Goal: Transaction & Acquisition: Obtain resource

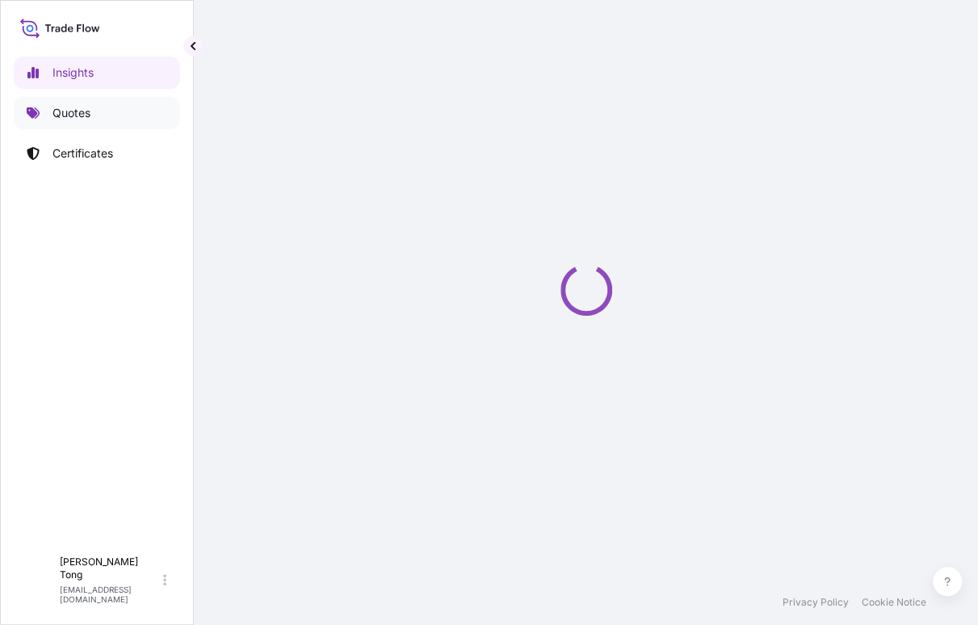
select select "2025"
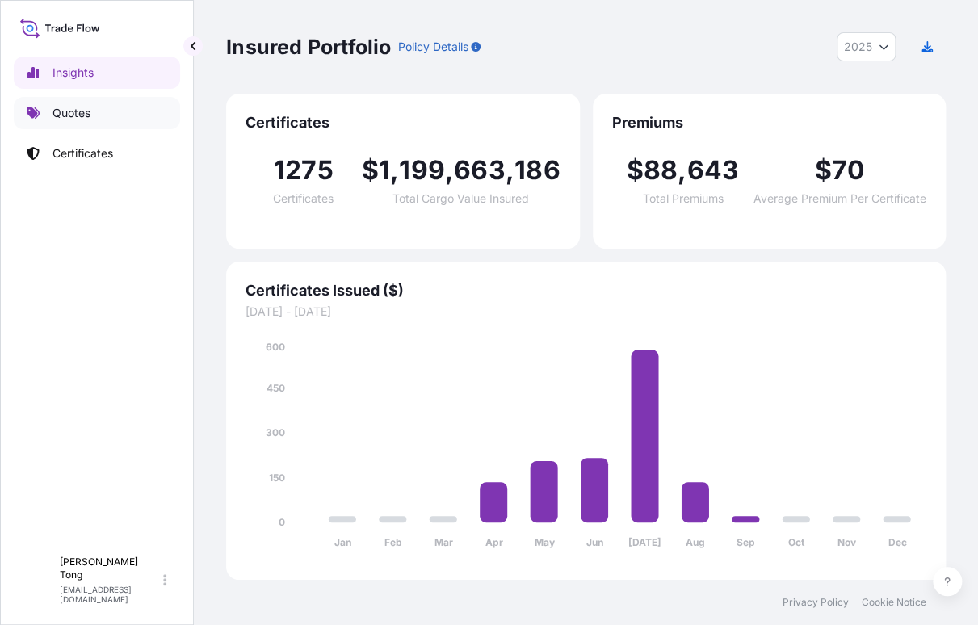
click at [92, 106] on link "Quotes" at bounding box center [97, 113] width 166 height 32
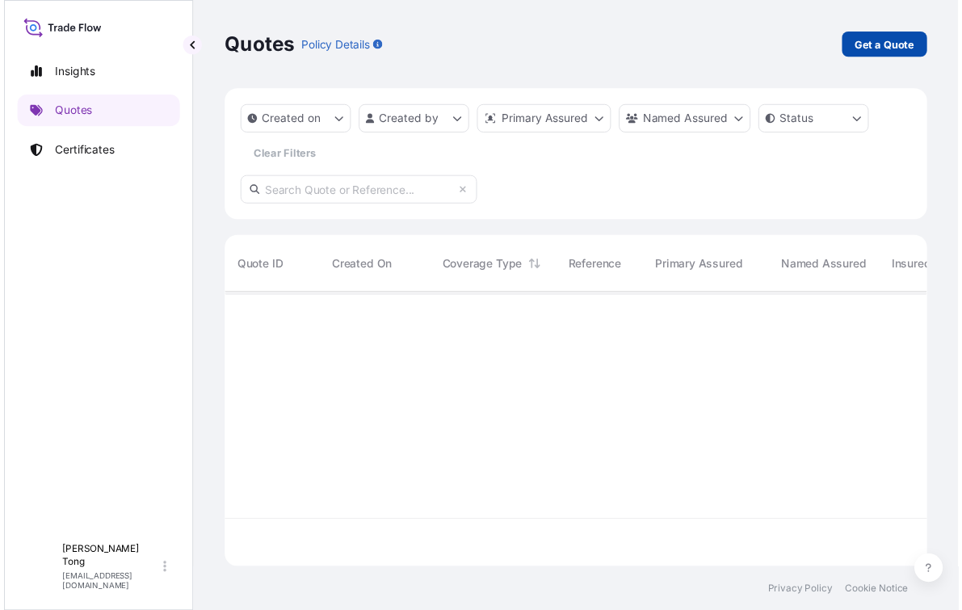
scroll to position [323, 704]
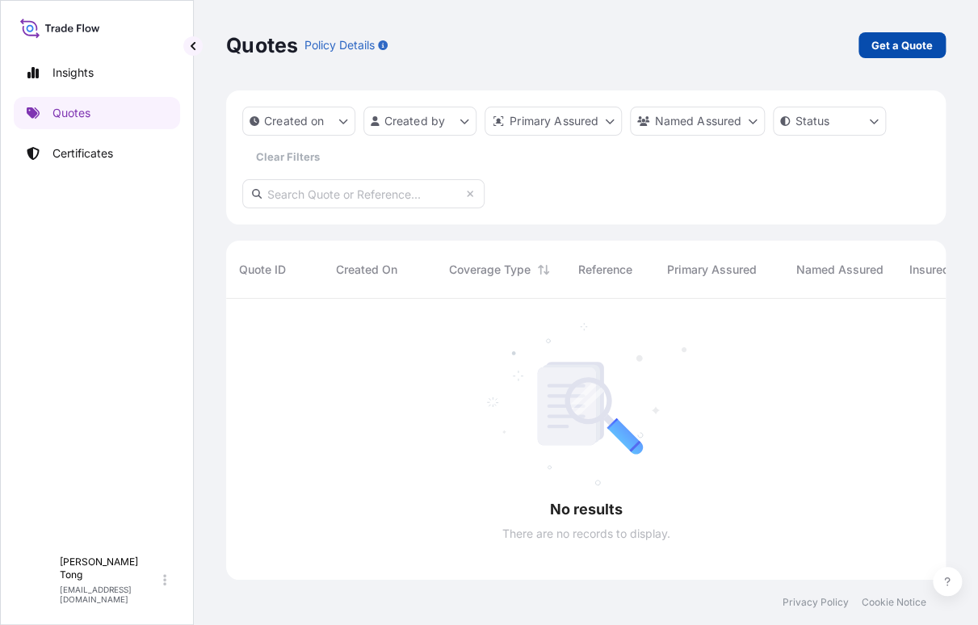
click at [905, 39] on p "Get a Quote" at bounding box center [902, 45] width 61 height 16
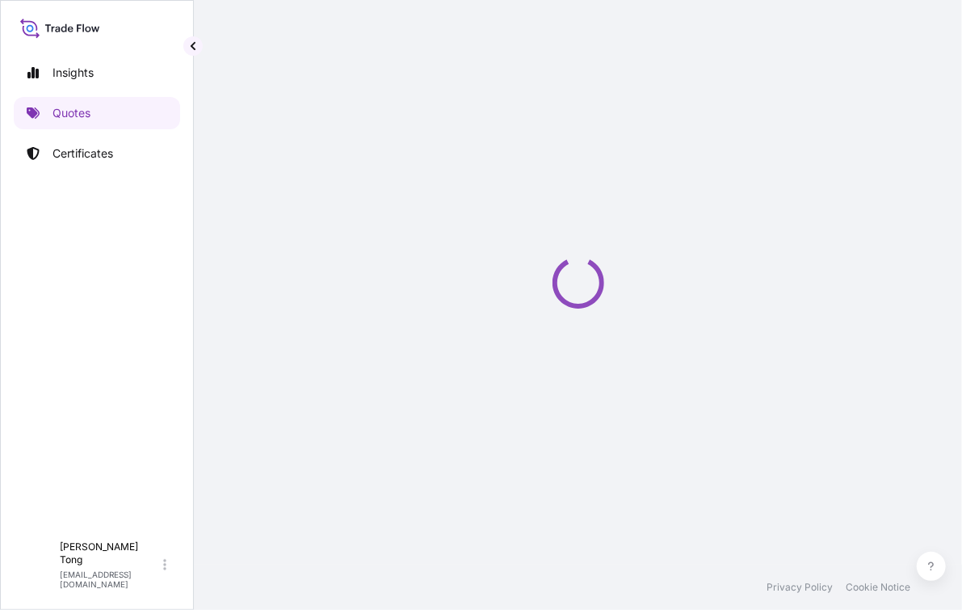
select select "AIR"
select select "Transit"
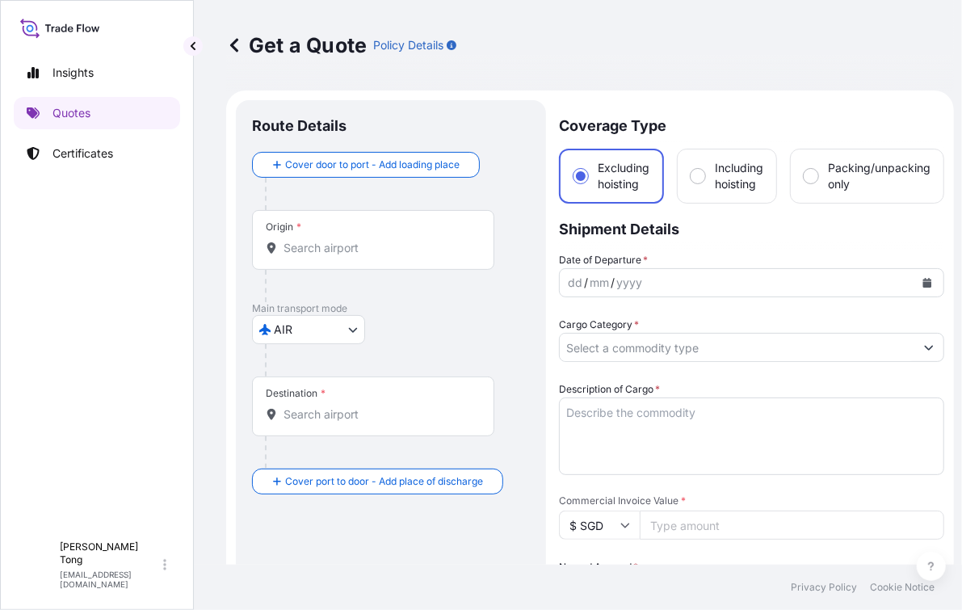
scroll to position [25, 0]
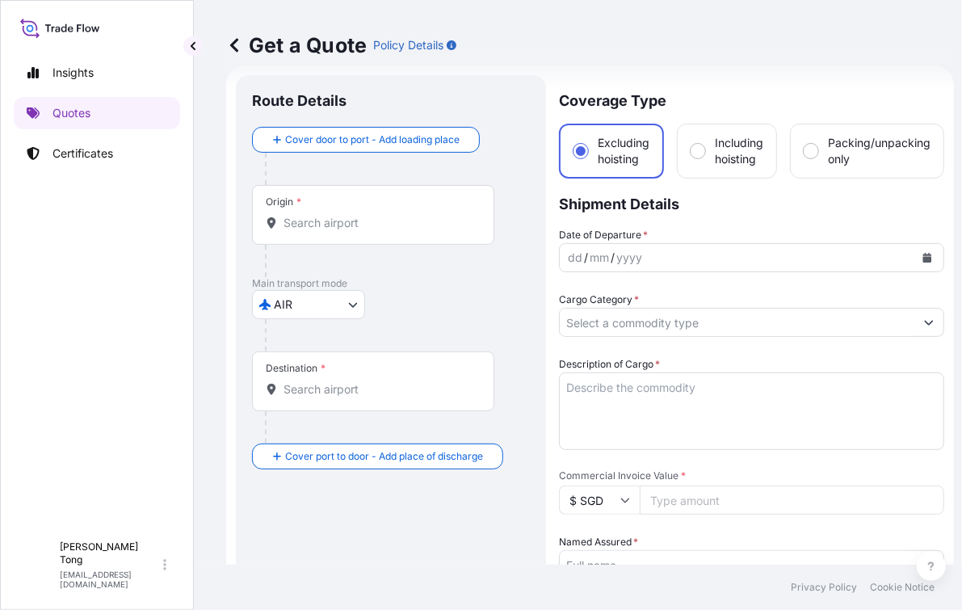
click at [318, 213] on div "Origin *" at bounding box center [373, 215] width 242 height 60
click at [318, 215] on input "Origin *" at bounding box center [379, 223] width 191 height 16
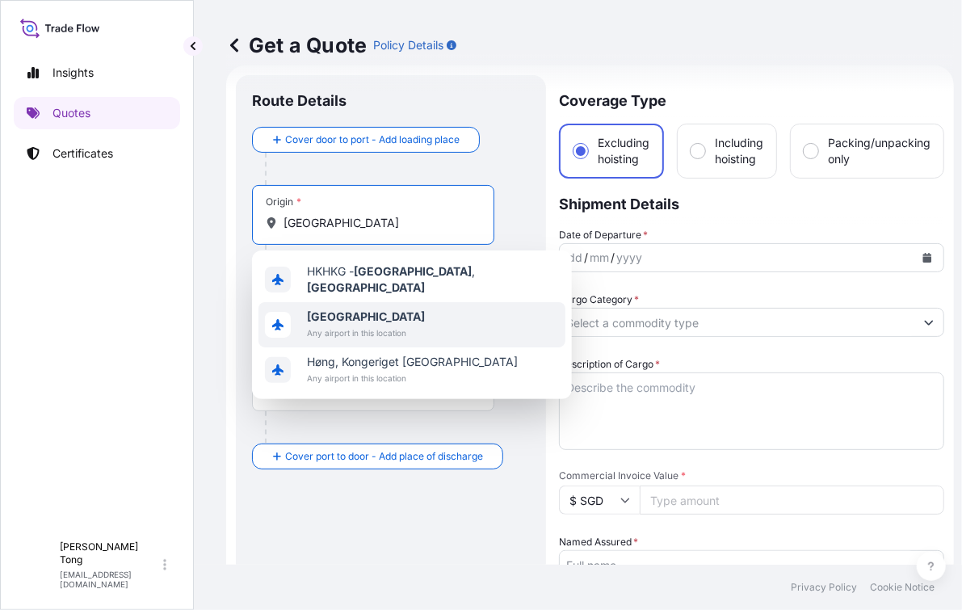
click at [343, 326] on span "Any airport in this location" at bounding box center [366, 333] width 118 height 16
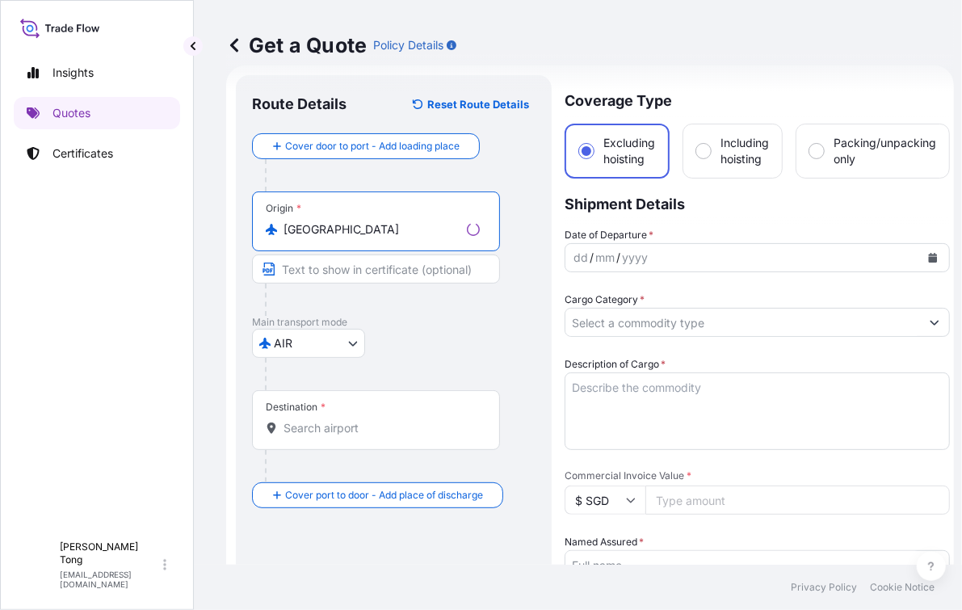
type input "[GEOGRAPHIC_DATA]"
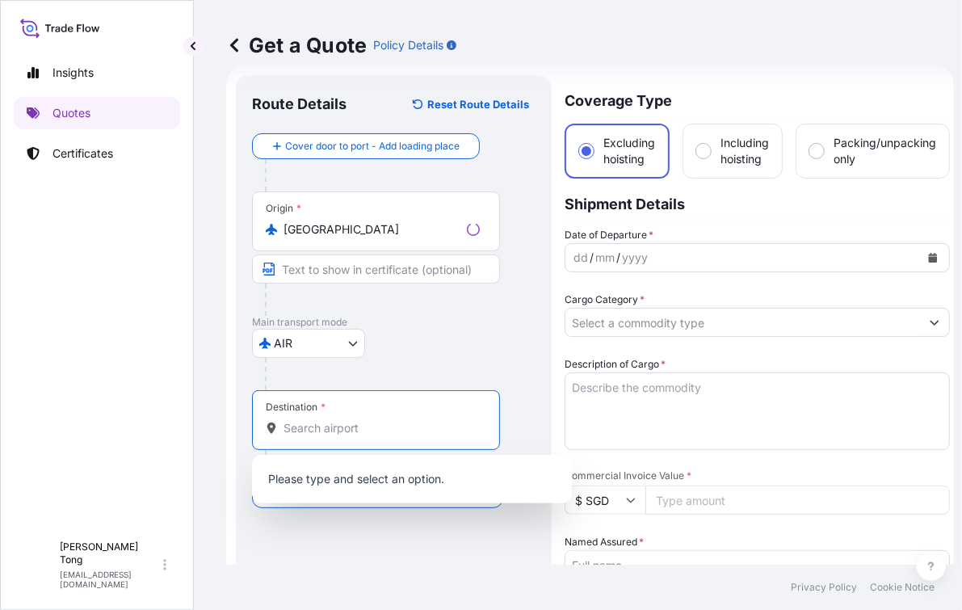
click at [326, 427] on input "Destination *" at bounding box center [382, 428] width 196 height 16
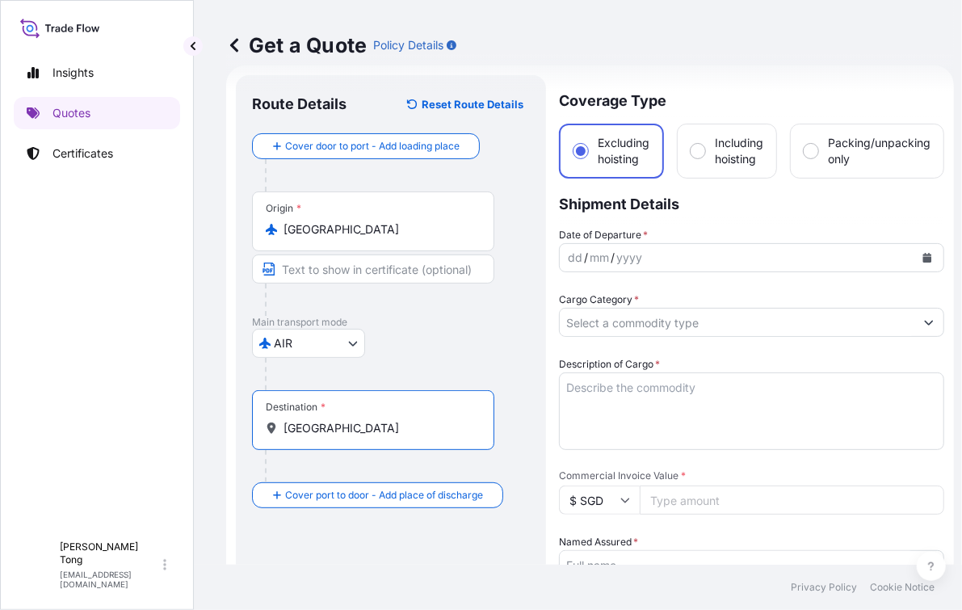
scroll to position [15, 0]
click at [271, 423] on icon at bounding box center [271, 428] width 11 height 11
click at [284, 420] on input "[GEOGRAPHIC_DATA]" at bounding box center [379, 428] width 191 height 16
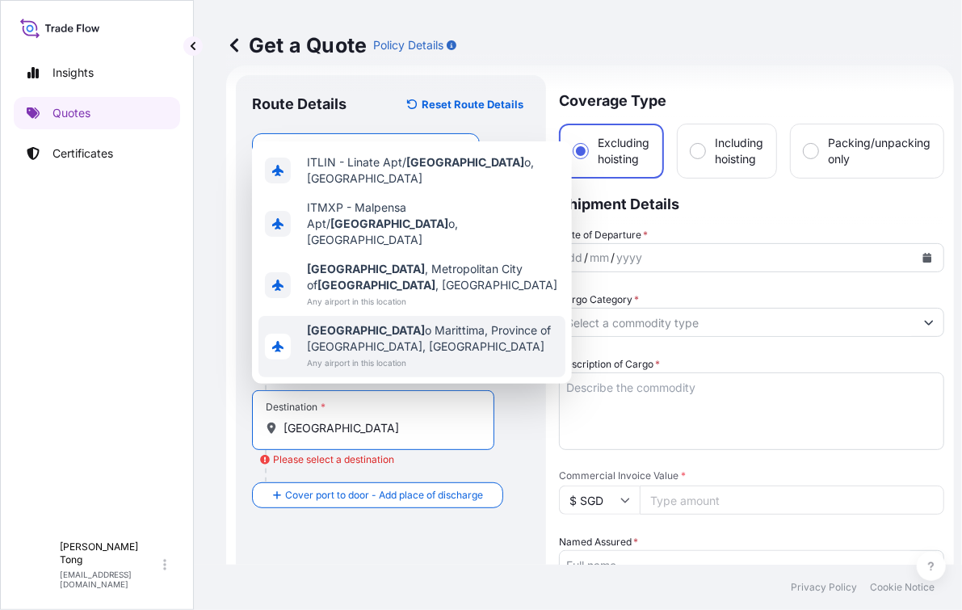
click at [361, 420] on input "[GEOGRAPHIC_DATA]" at bounding box center [379, 428] width 191 height 16
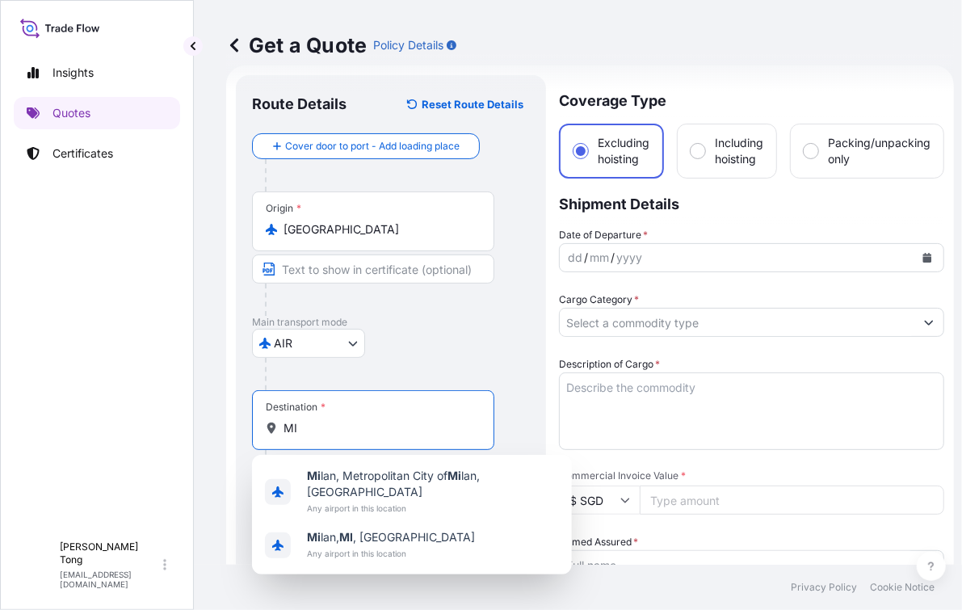
type input "M"
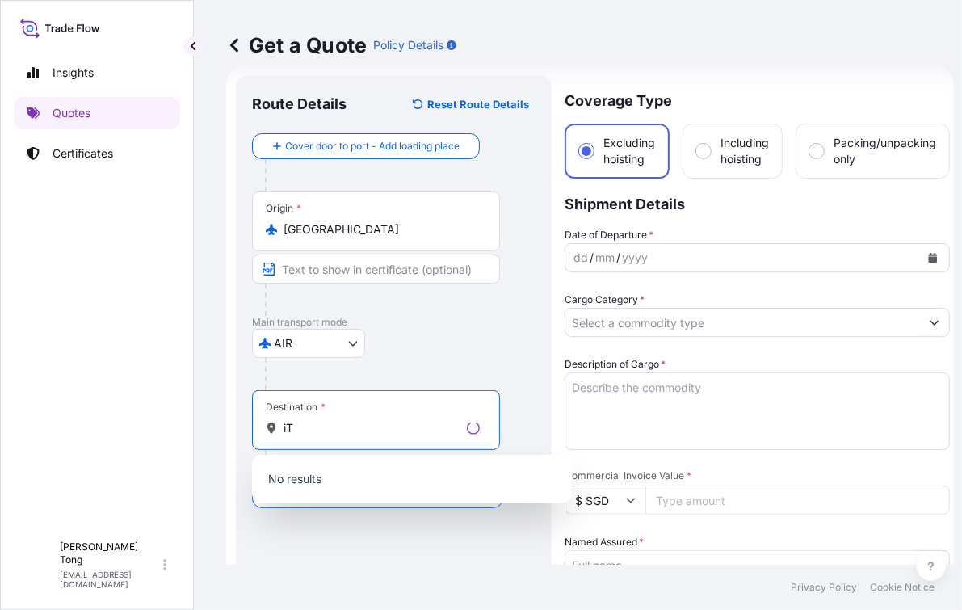
type input "i"
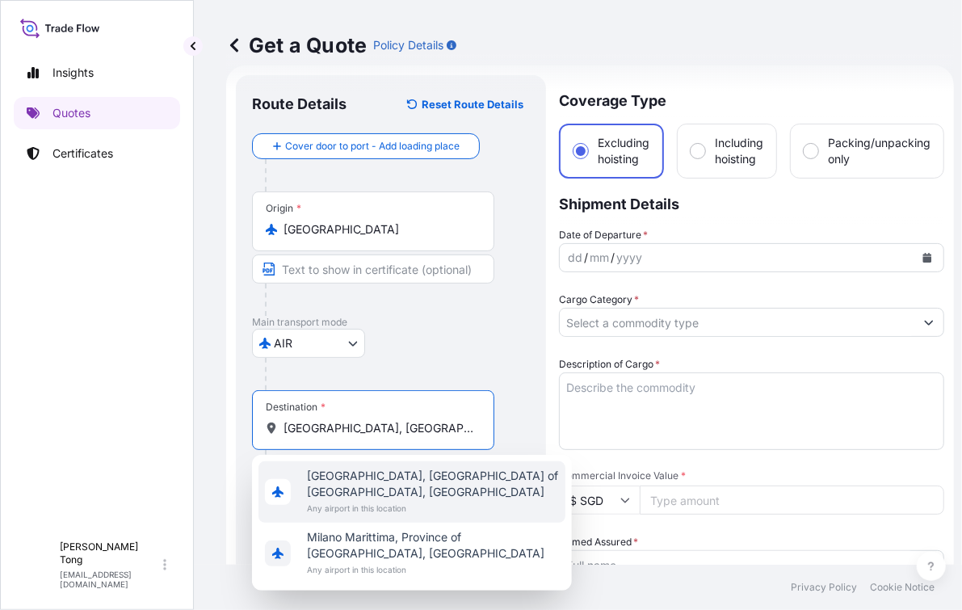
click at [463, 500] on span "Any airport in this location" at bounding box center [433, 508] width 252 height 16
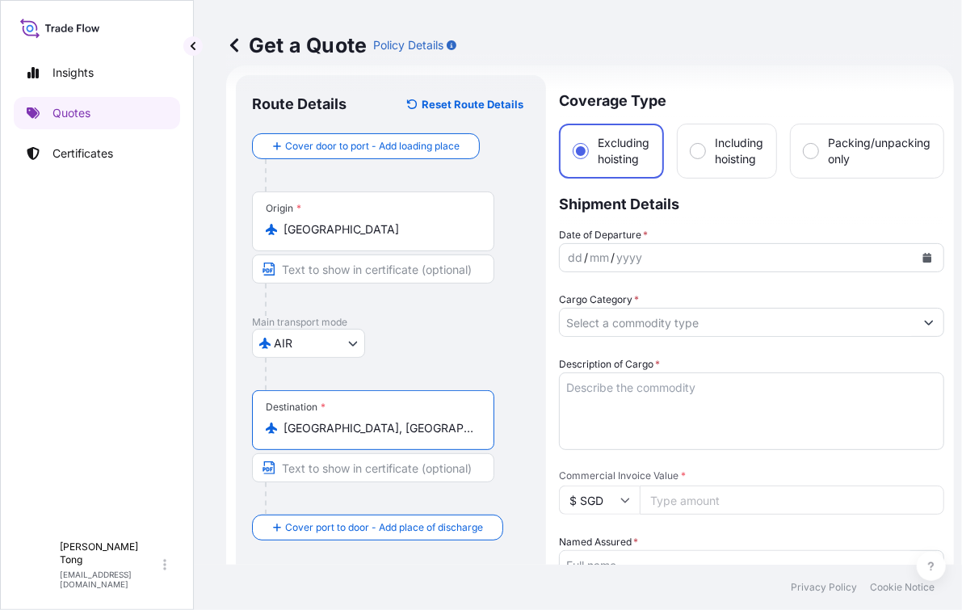
scroll to position [0, 11]
drag, startPoint x: 284, startPoint y: 413, endPoint x: 498, endPoint y: 410, distance: 214.9
click at [498, 410] on div "Destination * [GEOGRAPHIC_DATA], [GEOGRAPHIC_DATA] of [GEOGRAPHIC_DATA], [GEOGR…" at bounding box center [391, 452] width 278 height 124
click at [521, 191] on div "Origin * [GEOGRAPHIC_DATA]" at bounding box center [391, 253] width 278 height 124
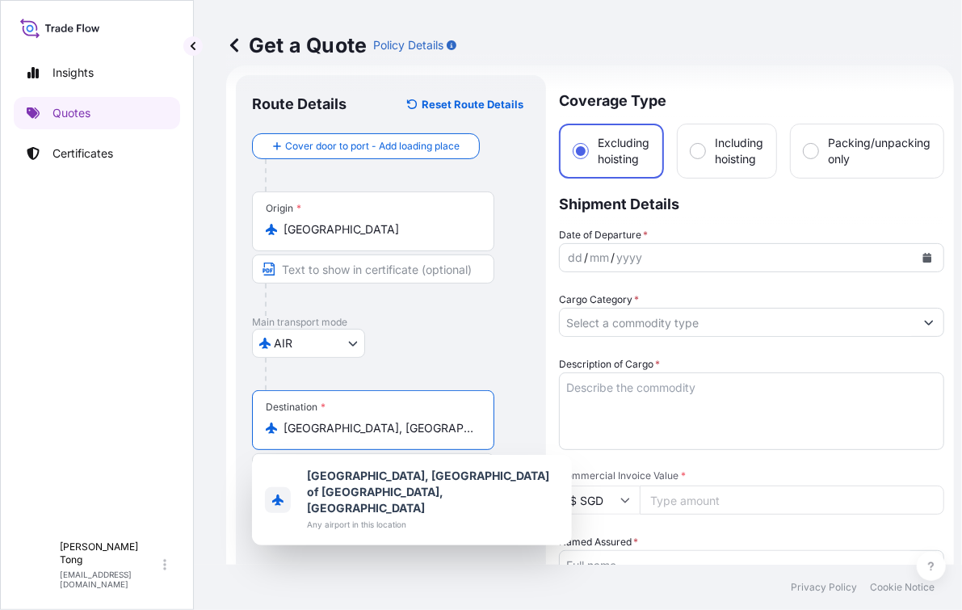
click at [319, 420] on input "[GEOGRAPHIC_DATA], [GEOGRAPHIC_DATA] of [GEOGRAPHIC_DATA], [GEOGRAPHIC_DATA]" at bounding box center [379, 428] width 191 height 16
drag, startPoint x: 319, startPoint y: 413, endPoint x: 495, endPoint y: 414, distance: 176.1
click at [495, 414] on div "Destination * [GEOGRAPHIC_DATA], [GEOGRAPHIC_DATA] of [GEOGRAPHIC_DATA], [GEOGR…" at bounding box center [391, 452] width 278 height 124
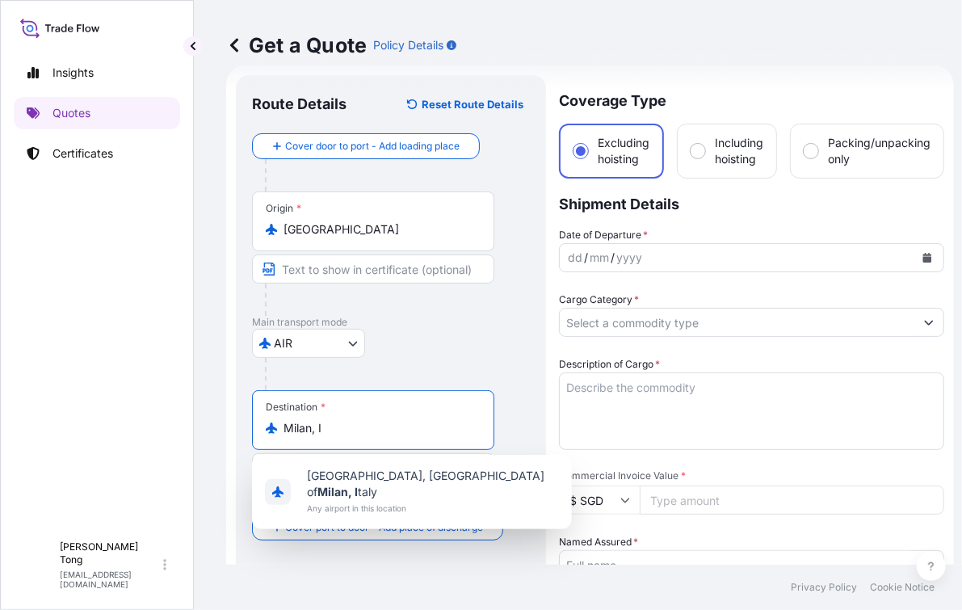
scroll to position [0, 0]
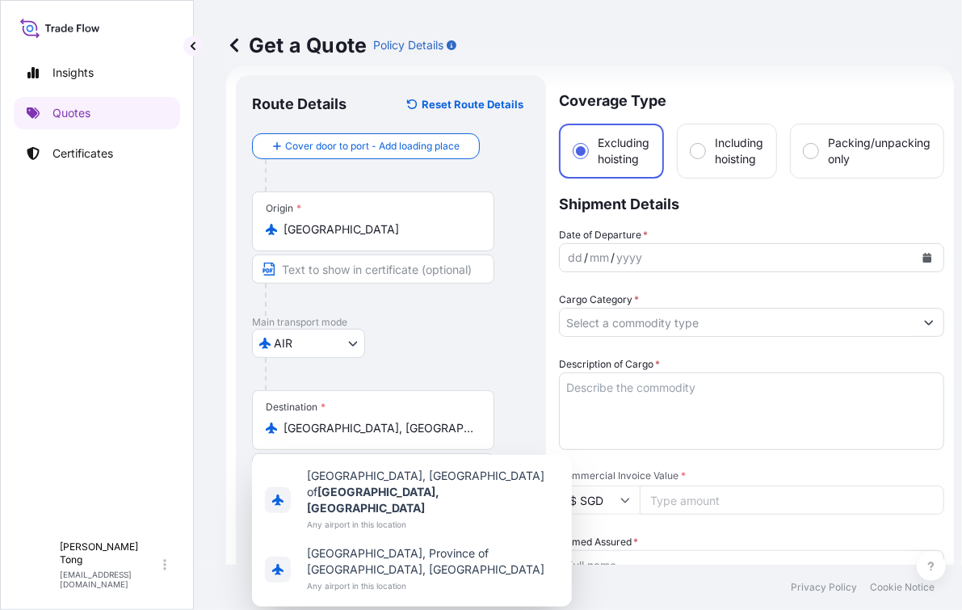
click at [481, 337] on div "AIR COURIER INSTALLATION LAND SEA AIR STORAGE" at bounding box center [391, 343] width 278 height 29
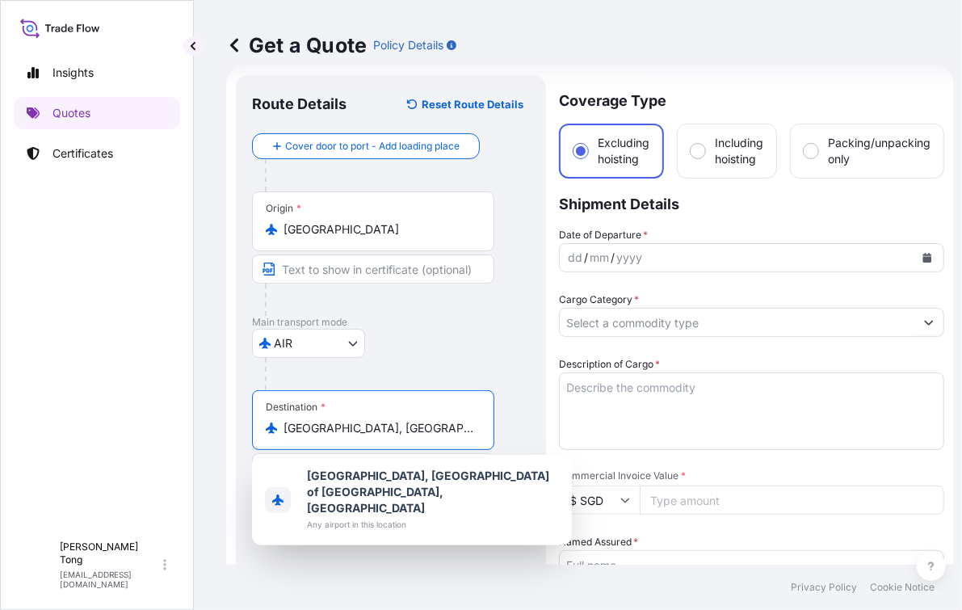
scroll to position [0, 11]
drag, startPoint x: 319, startPoint y: 416, endPoint x: 522, endPoint y: 421, distance: 202.8
click at [521, 420] on div "Destination * [GEOGRAPHIC_DATA], [GEOGRAPHIC_DATA] of [GEOGRAPHIC_DATA], [GEOGR…" at bounding box center [391, 452] width 278 height 124
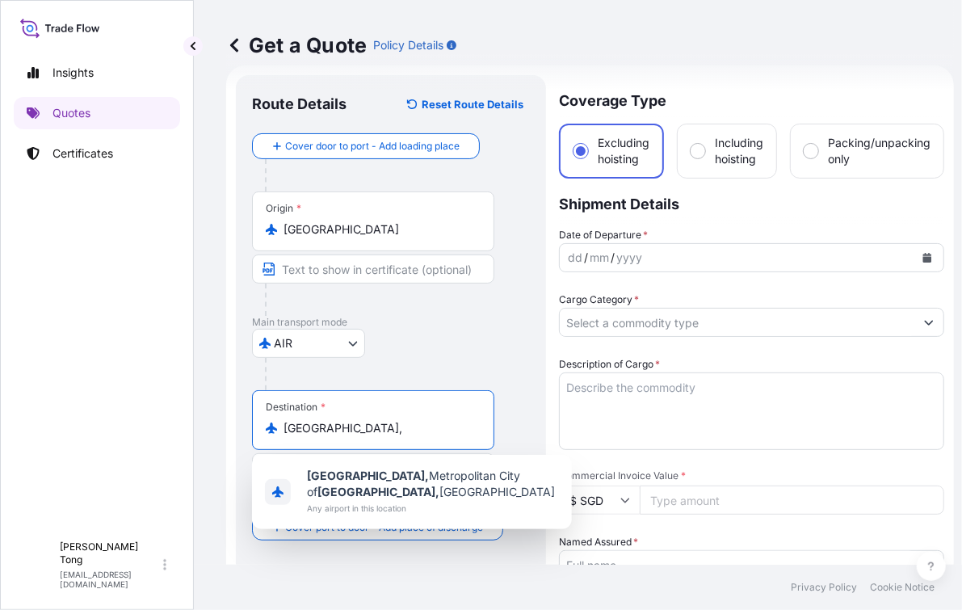
scroll to position [0, 0]
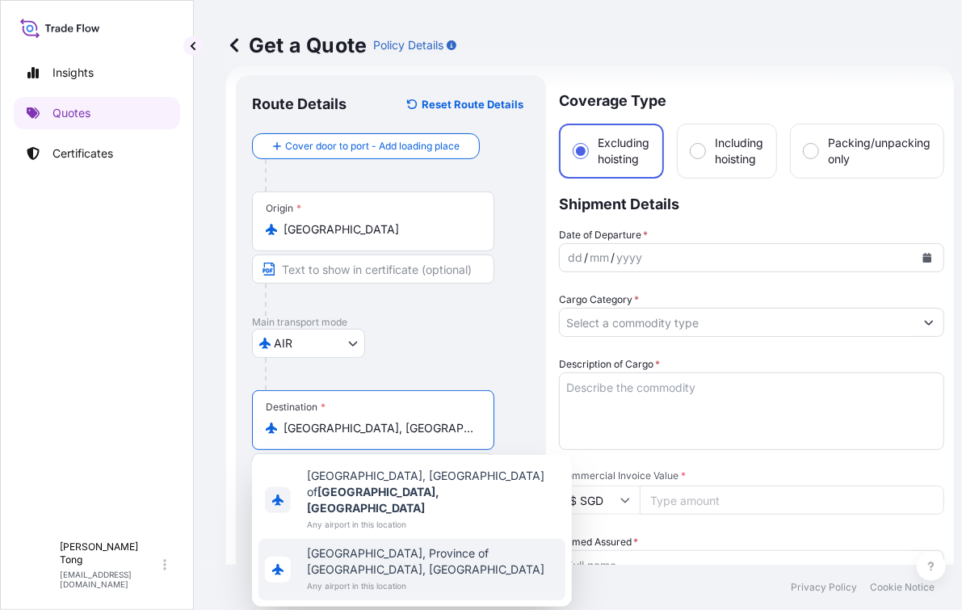
click at [492, 539] on div "[GEOGRAPHIC_DATA], Province of [GEOGRAPHIC_DATA], [GEOGRAPHIC_DATA] Any airport…" at bounding box center [412, 569] width 307 height 61
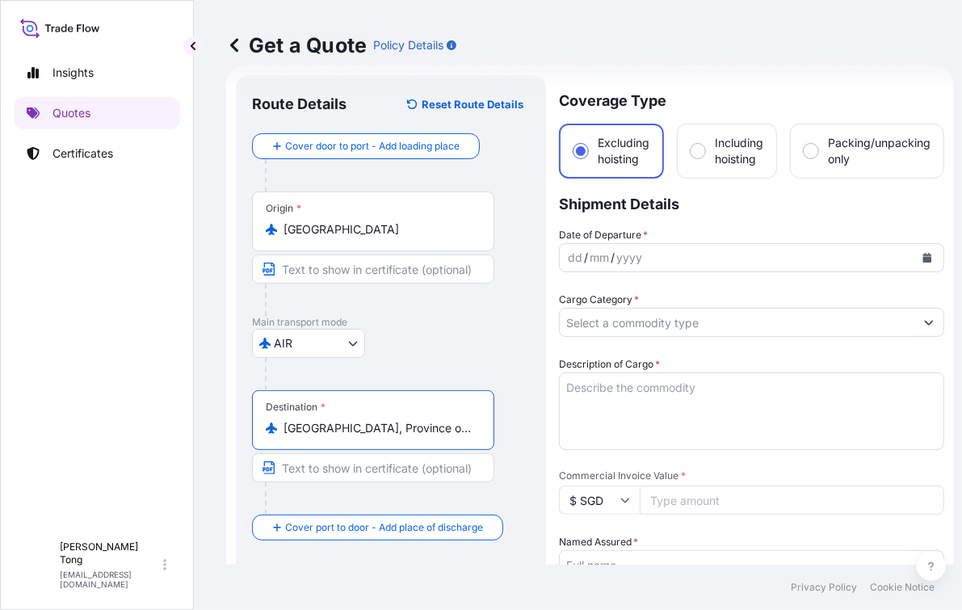
drag, startPoint x: 283, startPoint y: 410, endPoint x: 510, endPoint y: 406, distance: 227.1
click at [510, 406] on div "Destination * [GEOGRAPHIC_DATA], Province of [GEOGRAPHIC_DATA], [GEOGRAPHIC_DAT…" at bounding box center [391, 452] width 278 height 124
click at [495, 329] on div "AIR COURIER INSTALLATION LAND SEA AIR STORAGE" at bounding box center [391, 343] width 278 height 29
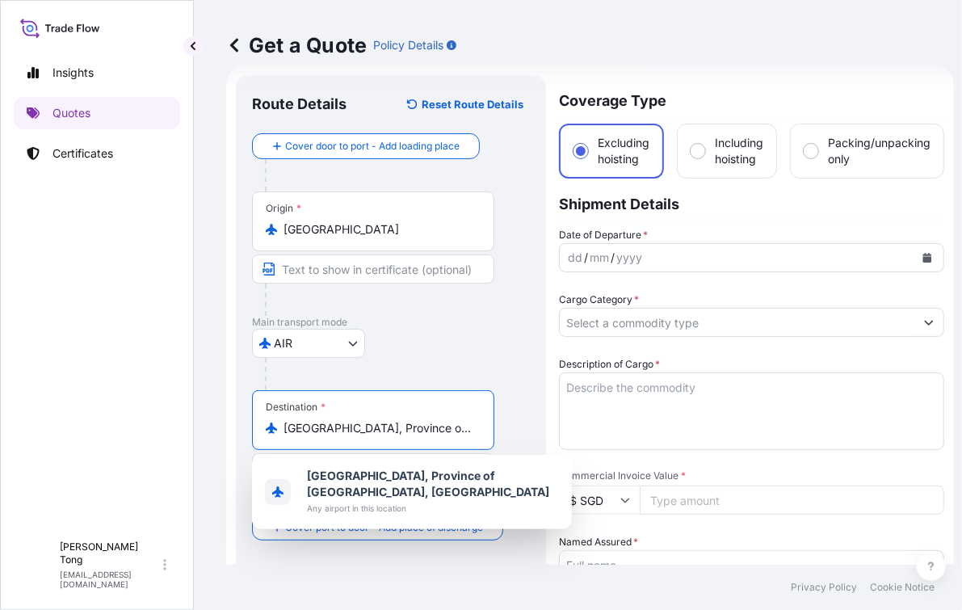
drag, startPoint x: 471, startPoint y: 417, endPoint x: 267, endPoint y: 420, distance: 203.6
click at [267, 420] on div "Destination * [GEOGRAPHIC_DATA], Province of [GEOGRAPHIC_DATA], [GEOGRAPHIC_DAT…" at bounding box center [373, 420] width 242 height 60
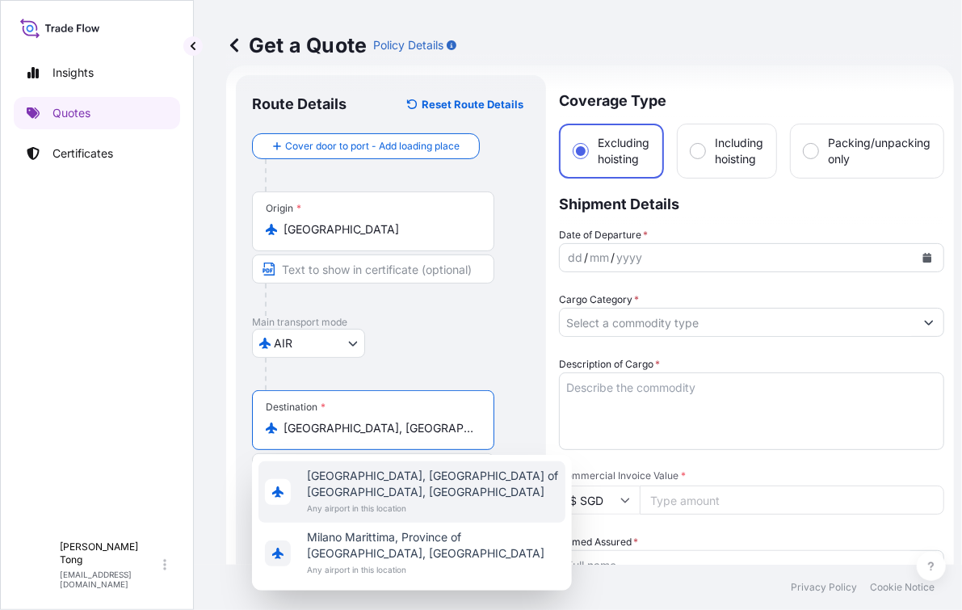
click at [342, 485] on div "[GEOGRAPHIC_DATA], [GEOGRAPHIC_DATA] of [GEOGRAPHIC_DATA], [GEOGRAPHIC_DATA] An…" at bounding box center [412, 491] width 307 height 61
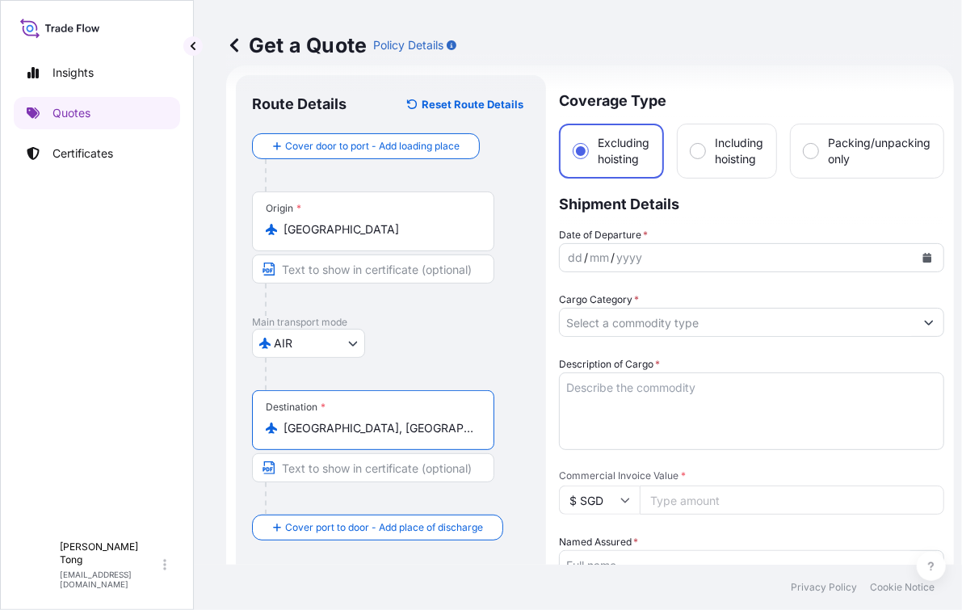
scroll to position [0, 11]
drag, startPoint x: 283, startPoint y: 412, endPoint x: 559, endPoint y: 408, distance: 276.3
click at [559, 408] on form "Route Details Reset Route Details Cover door to port - Add loading place Place …" at bounding box center [590, 613] width 728 height 1096
type input "[GEOGRAPHIC_DATA], [GEOGRAPHIC_DATA] of [GEOGRAPHIC_DATA], [GEOGRAPHIC_DATA]"
click at [512, 329] on div "AIR COURIER INSTALLATION LAND SEA AIR STORAGE" at bounding box center [391, 343] width 278 height 29
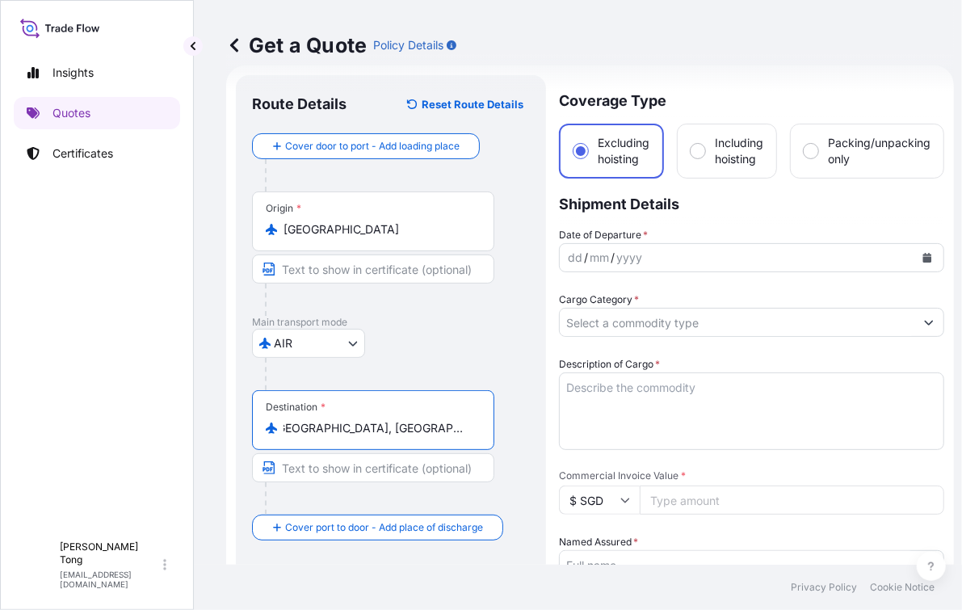
scroll to position [0, 0]
click at [927, 253] on icon "Calendar" at bounding box center [927, 258] width 9 height 10
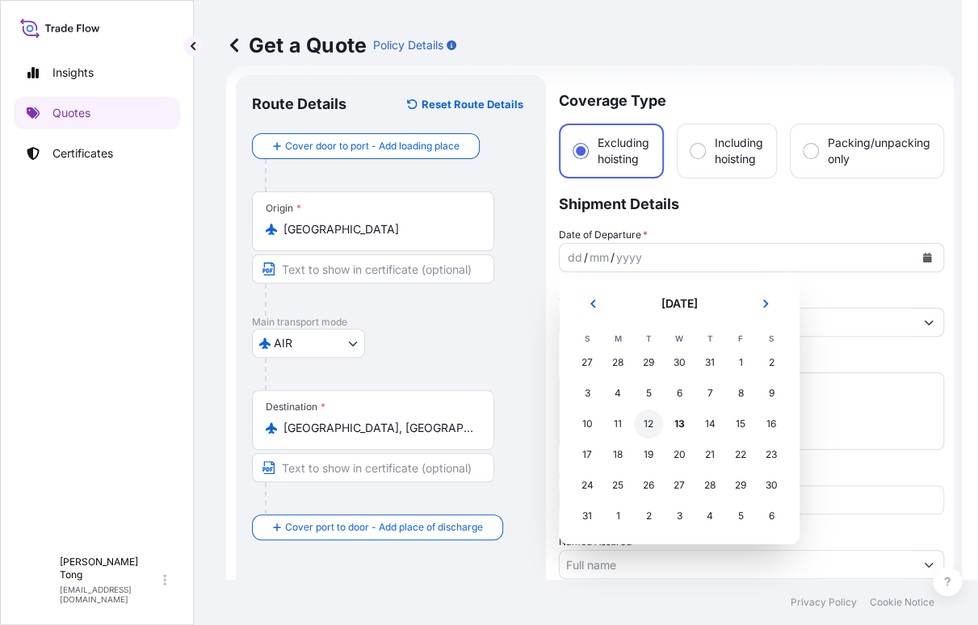
click at [646, 421] on div "12" at bounding box center [648, 424] width 29 height 29
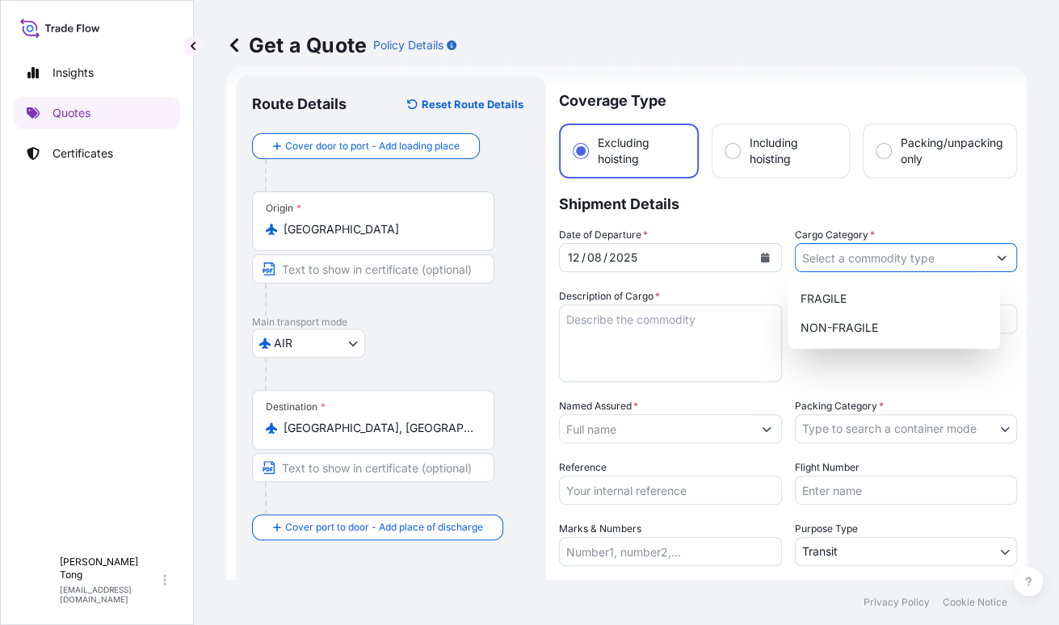
click at [822, 264] on input "Cargo Category *" at bounding box center [892, 257] width 192 height 29
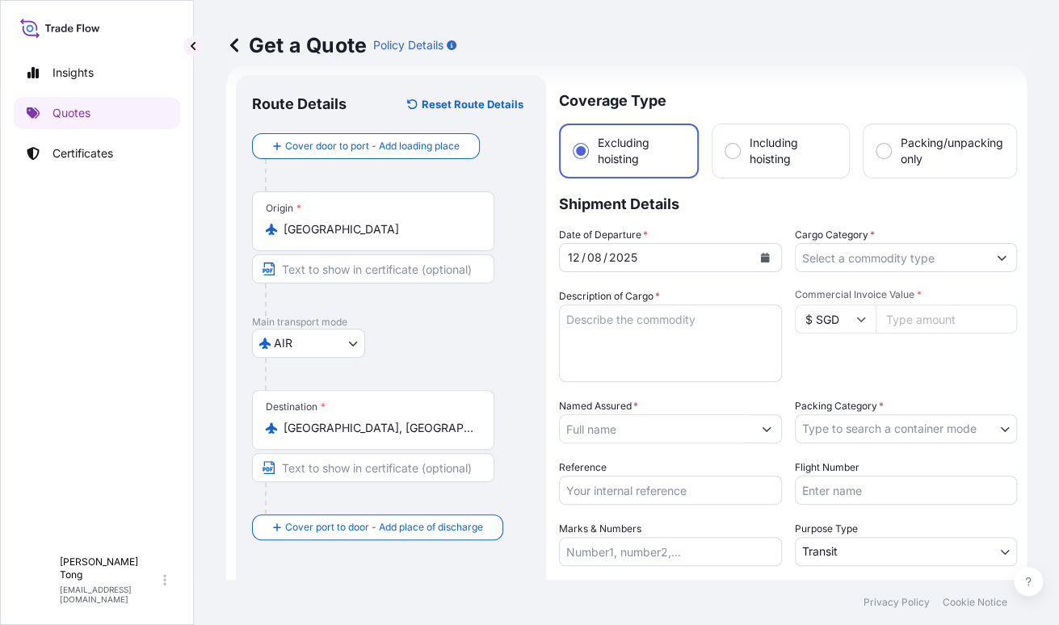
click at [810, 258] on input "Cargo Category *" at bounding box center [892, 257] width 192 height 29
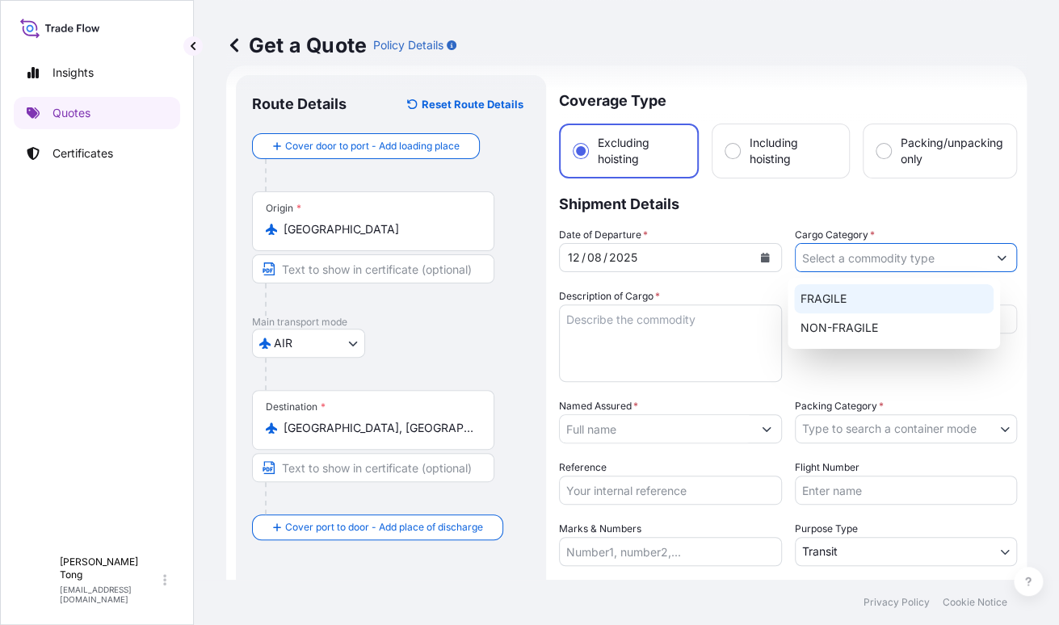
click at [828, 295] on div "FRAGILE" at bounding box center [894, 298] width 200 height 29
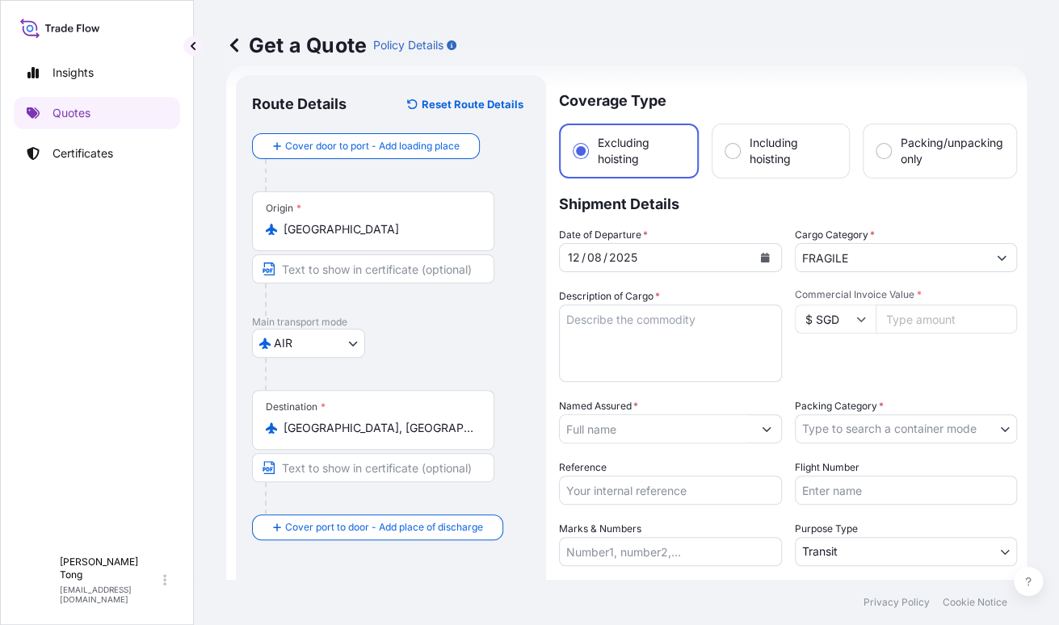
type input "NON-FRAGILE"
click at [856, 322] on icon at bounding box center [861, 319] width 10 height 10
click at [835, 446] on div "$ USD" at bounding box center [827, 430] width 68 height 31
type input "$ USD"
click at [917, 322] on input "Commercial Invoice Value *" at bounding box center [947, 319] width 142 height 29
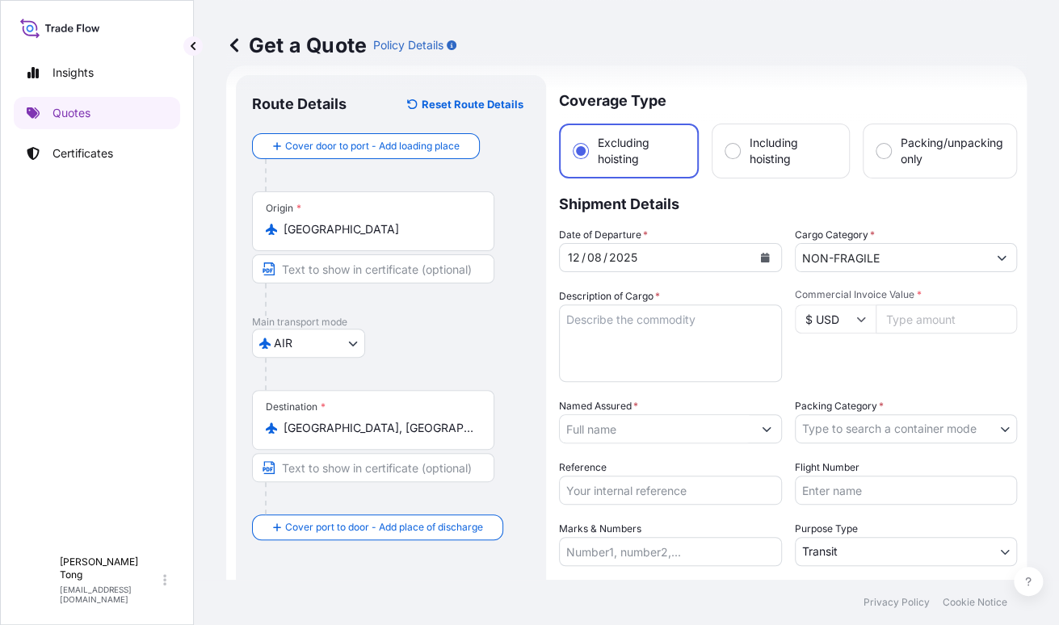
paste input "65000"
type input "65000"
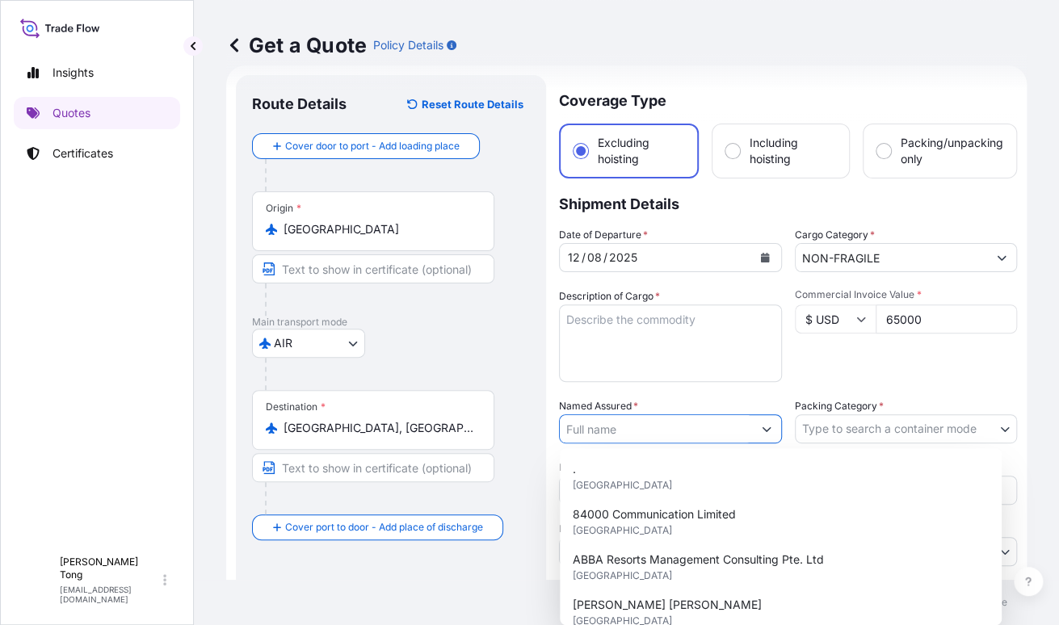
click at [627, 430] on input "Named Assured *" at bounding box center [656, 428] width 192 height 29
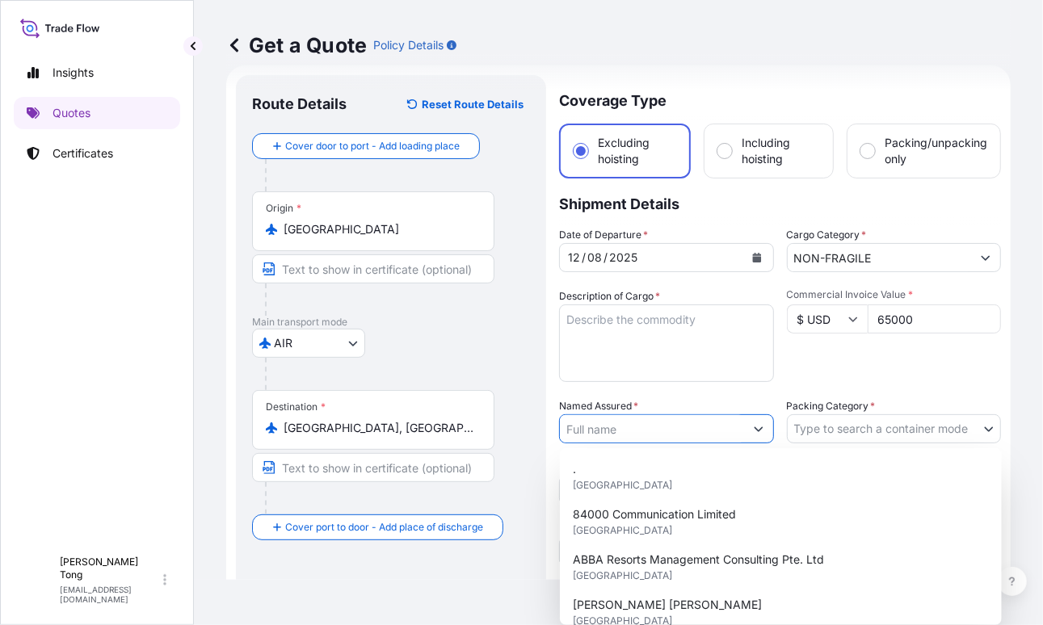
paste input "[PERSON_NAME]"
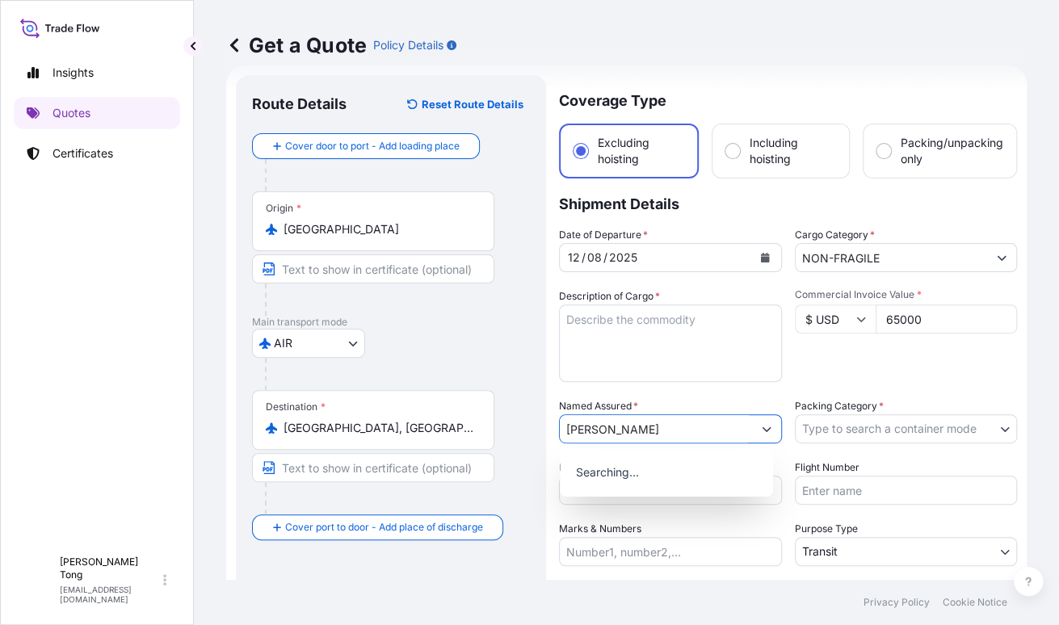
type input "[PERSON_NAME]"
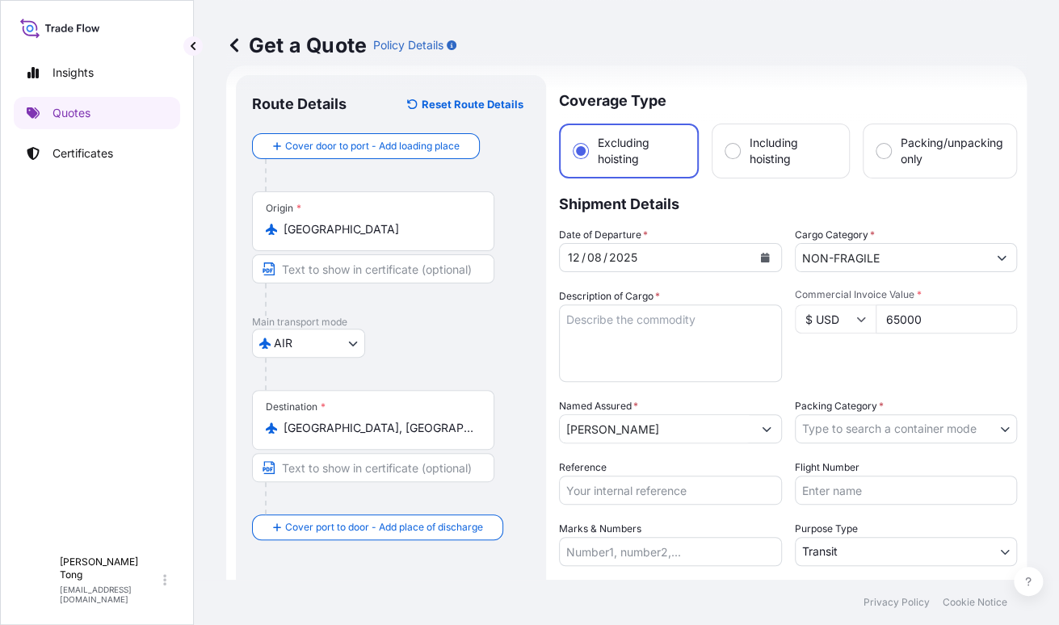
click at [662, 492] on input "Reference" at bounding box center [670, 490] width 223 height 29
paste input "AMIM258364SZRI"
type input "AMIM258364SZRI"
click at [837, 427] on body "15 options available. 0 options available. 1 option available. Insights Quotes …" at bounding box center [529, 312] width 1059 height 625
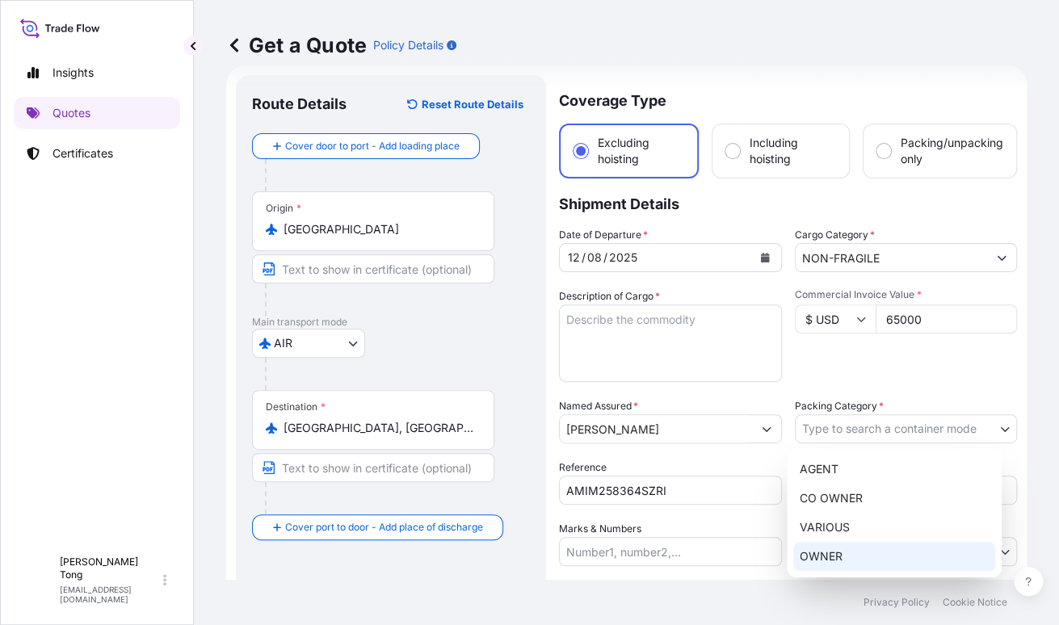
click at [841, 549] on div "OWNER" at bounding box center [894, 556] width 202 height 29
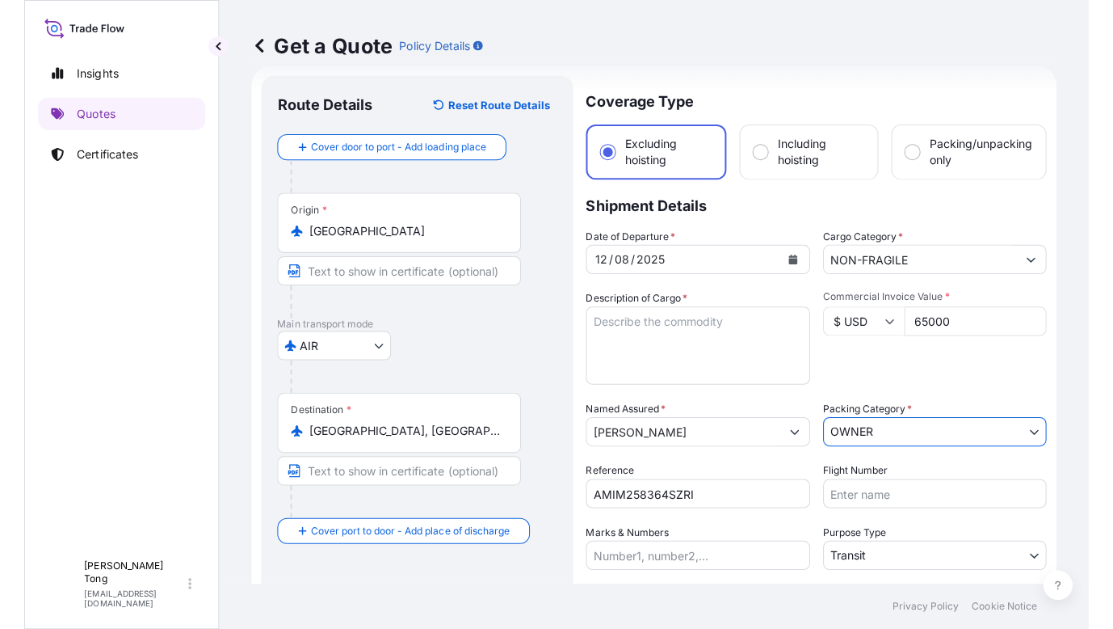
scroll to position [126, 0]
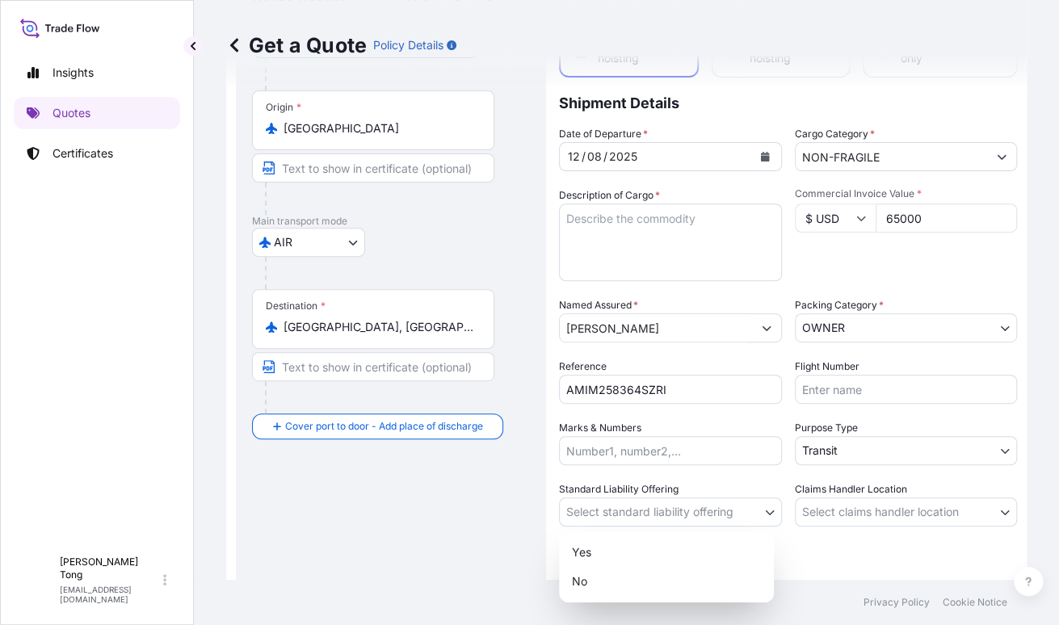
click at [751, 507] on body "Insights Quotes Certificates C [PERSON_NAME] [PERSON_NAME][EMAIL_ADDRESS][DOMAI…" at bounding box center [529, 312] width 1059 height 625
click at [716, 540] on div "Yes No" at bounding box center [666, 567] width 215 height 71
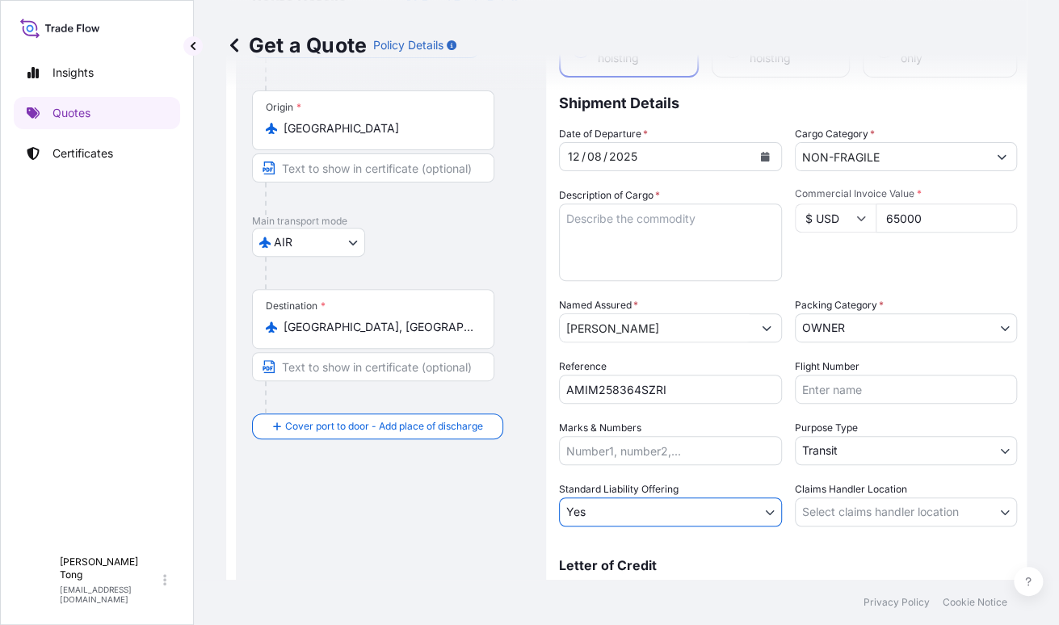
click at [844, 511] on body "Insights Quotes Certificates C [PERSON_NAME] [PERSON_NAME][EMAIL_ADDRESS][DOMAI…" at bounding box center [529, 312] width 1059 height 625
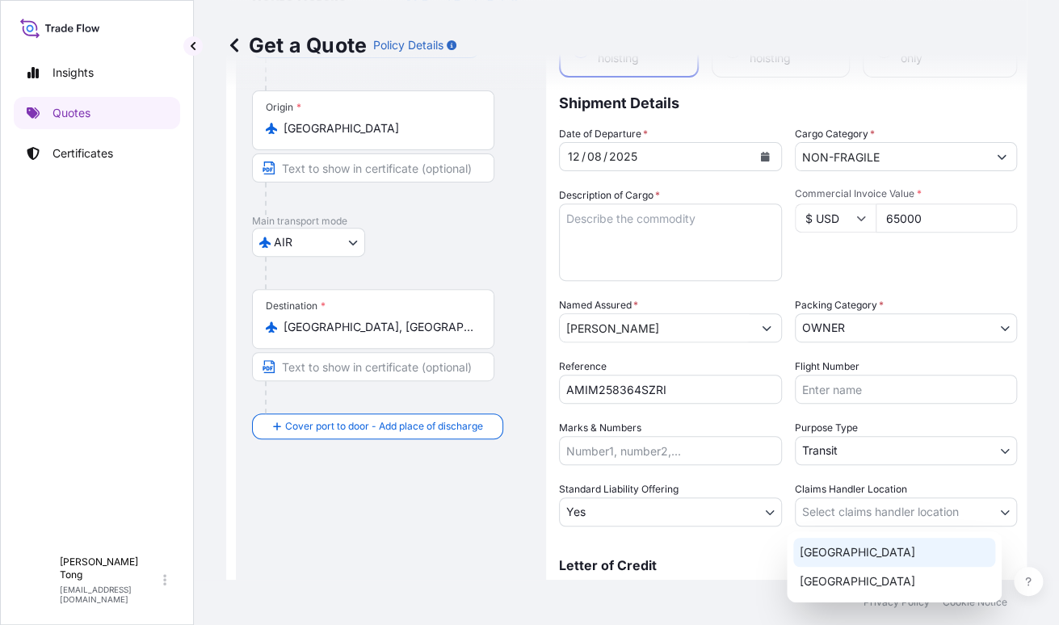
click at [841, 546] on div "[GEOGRAPHIC_DATA]" at bounding box center [894, 552] width 202 height 29
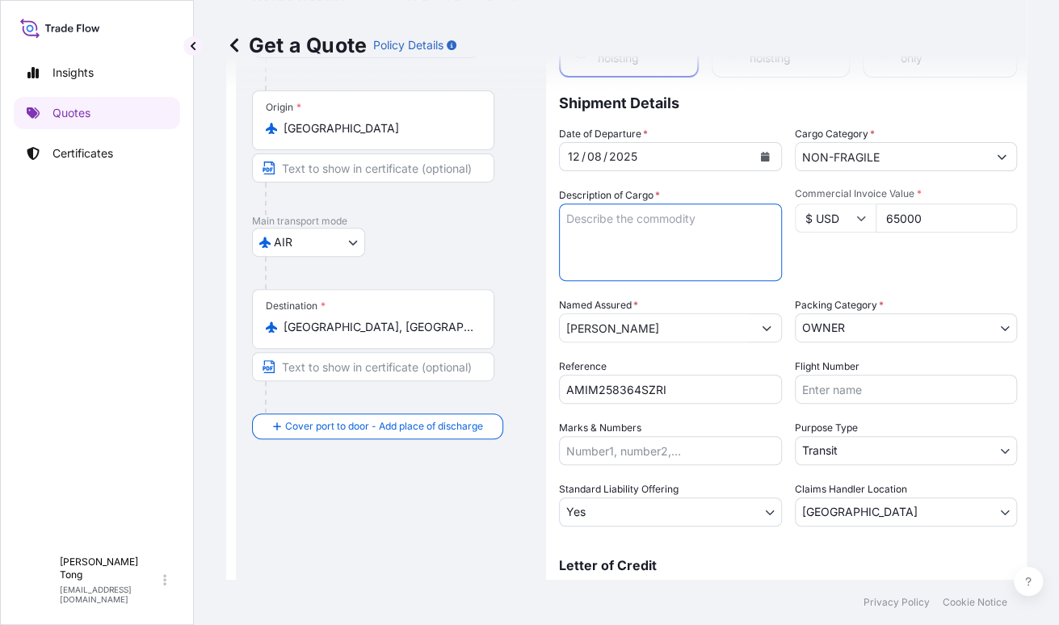
click at [633, 246] on textarea "Description of Cargo *" at bounding box center [670, 243] width 223 height 78
click at [626, 232] on textarea "Description of Cargo *" at bounding box center [670, 243] width 223 height 78
paste textarea "[PERSON_NAME], Untitled, Mixed media on linen"
type textarea "[PERSON_NAME], Untitled, Mixed media on linen"
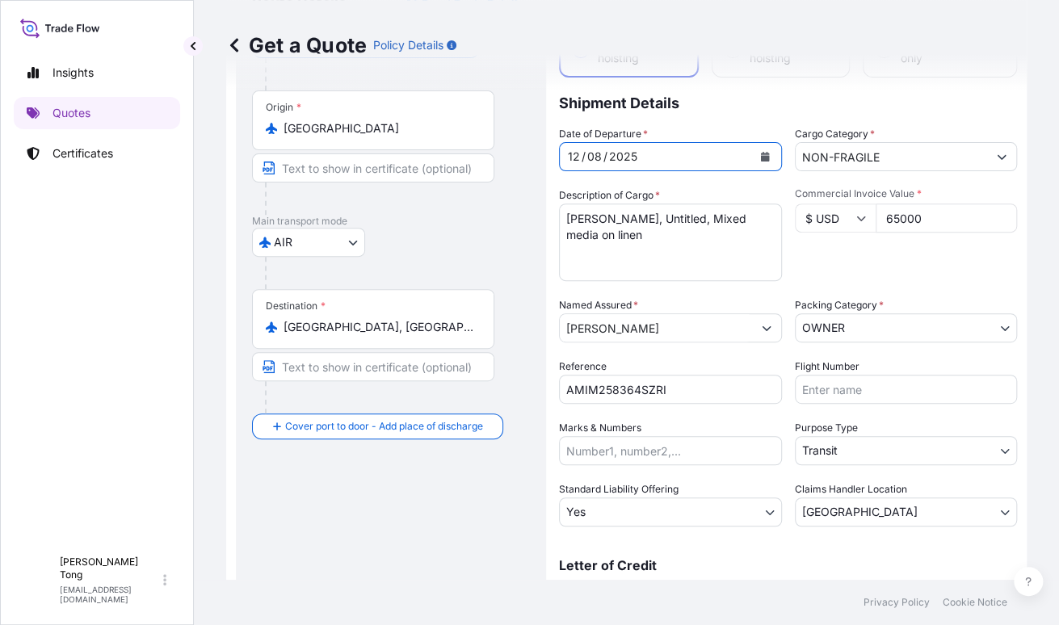
click at [760, 152] on icon "Calendar" at bounding box center [765, 157] width 10 height 10
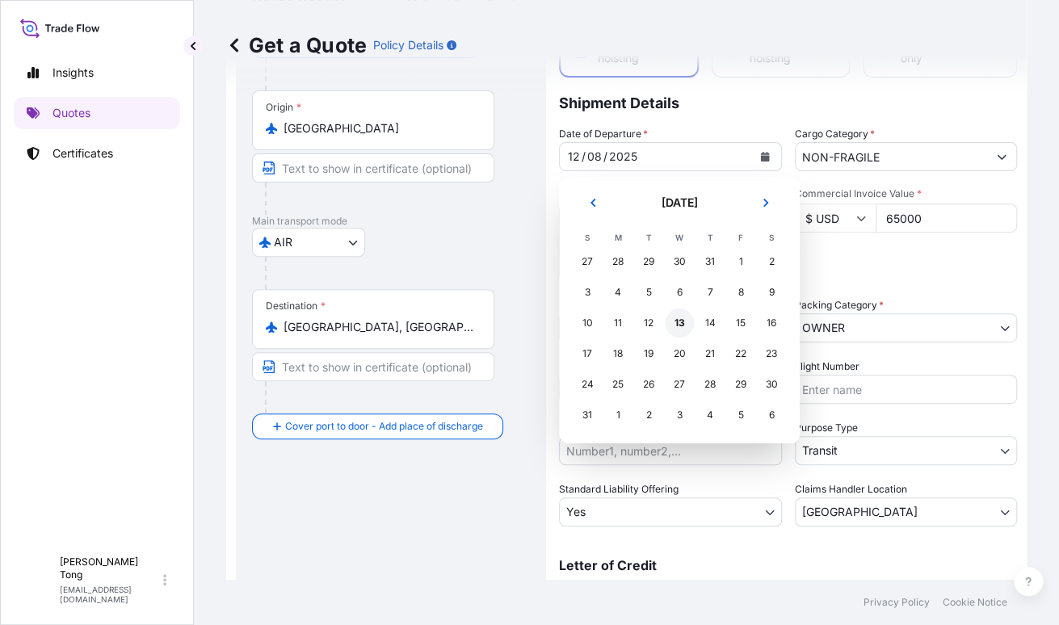
click at [679, 326] on div "13" at bounding box center [679, 323] width 29 height 29
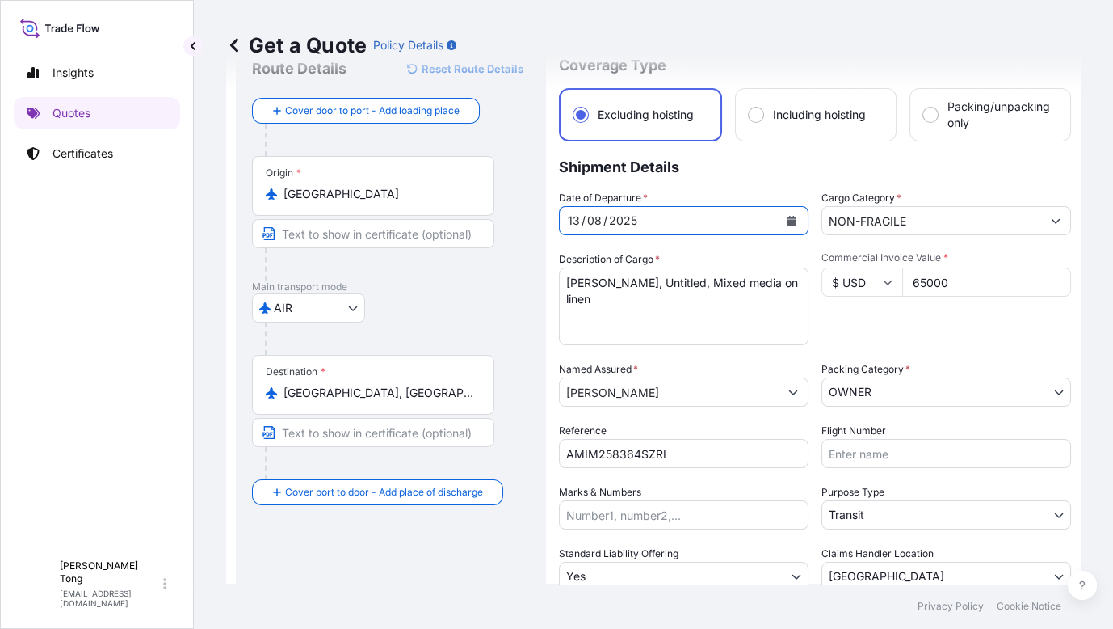
scroll to position [56, 0]
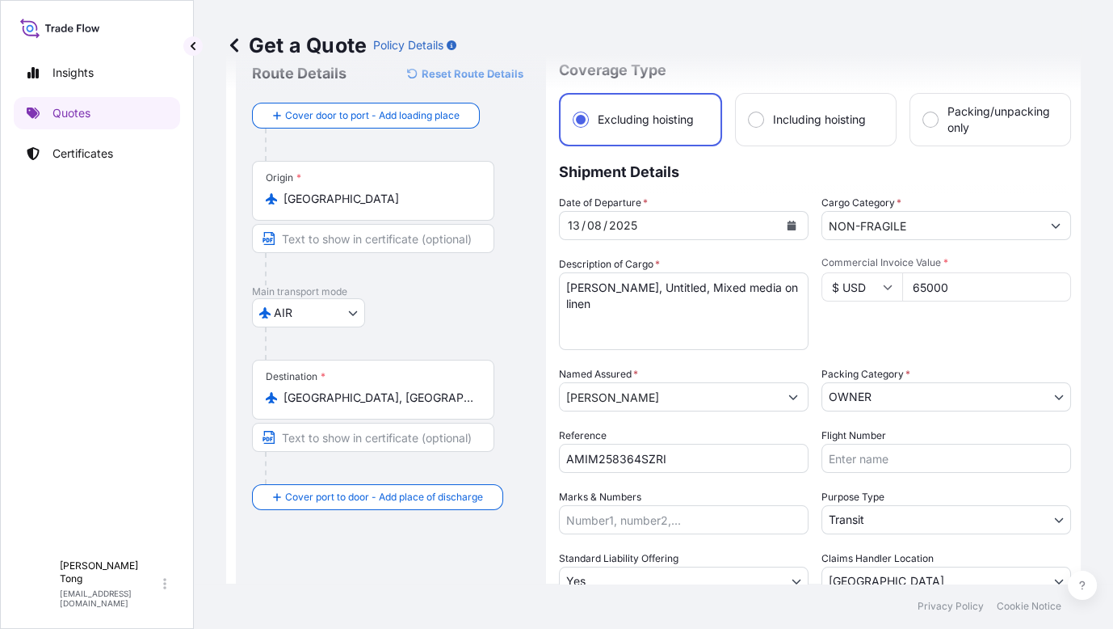
click at [954, 229] on input "NON-FRAGILE" at bounding box center [931, 225] width 219 height 29
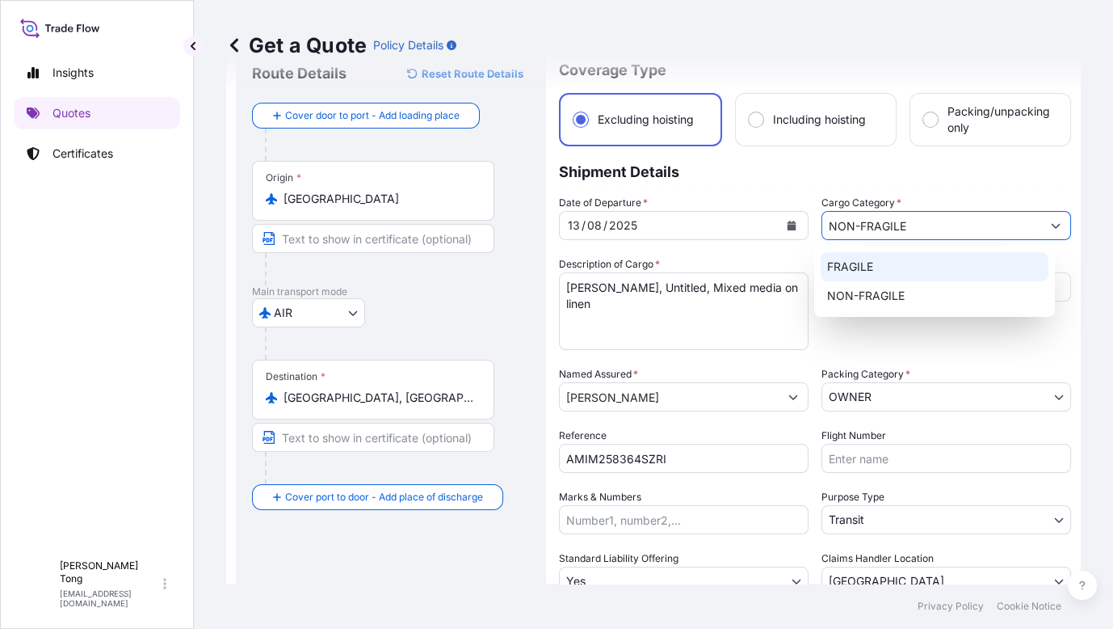
click at [932, 265] on div "FRAGILE" at bounding box center [934, 266] width 227 height 29
type input "FRAGILE"
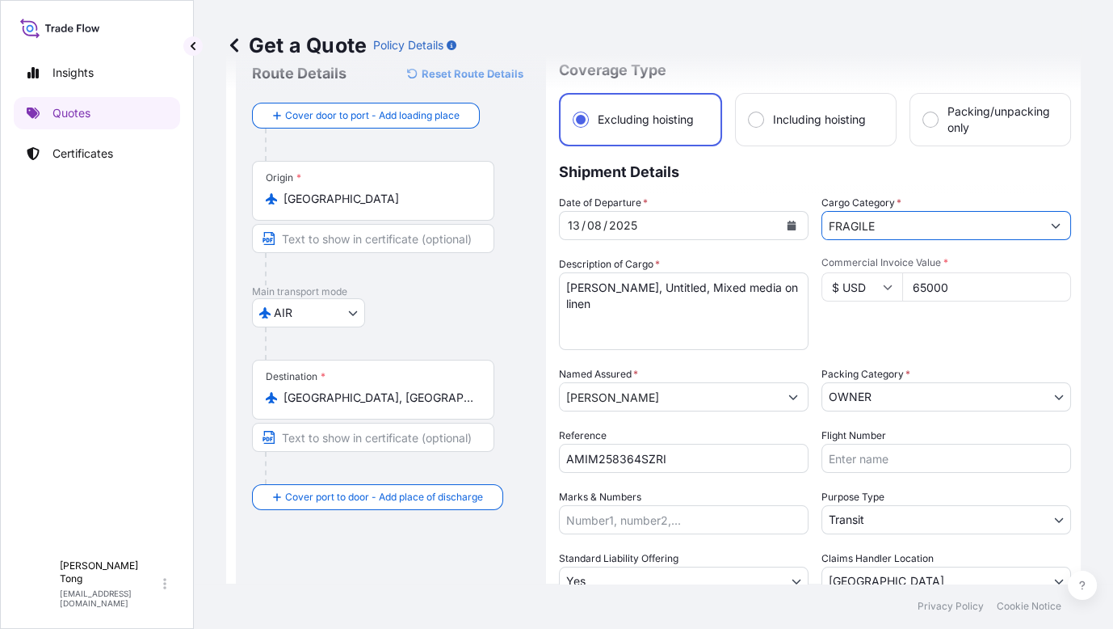
drag, startPoint x: 877, startPoint y: 330, endPoint x: 739, endPoint y: 347, distance: 139.3
click at [877, 329] on div "Commercial Invoice Value * $ USD 65000" at bounding box center [947, 303] width 250 height 94
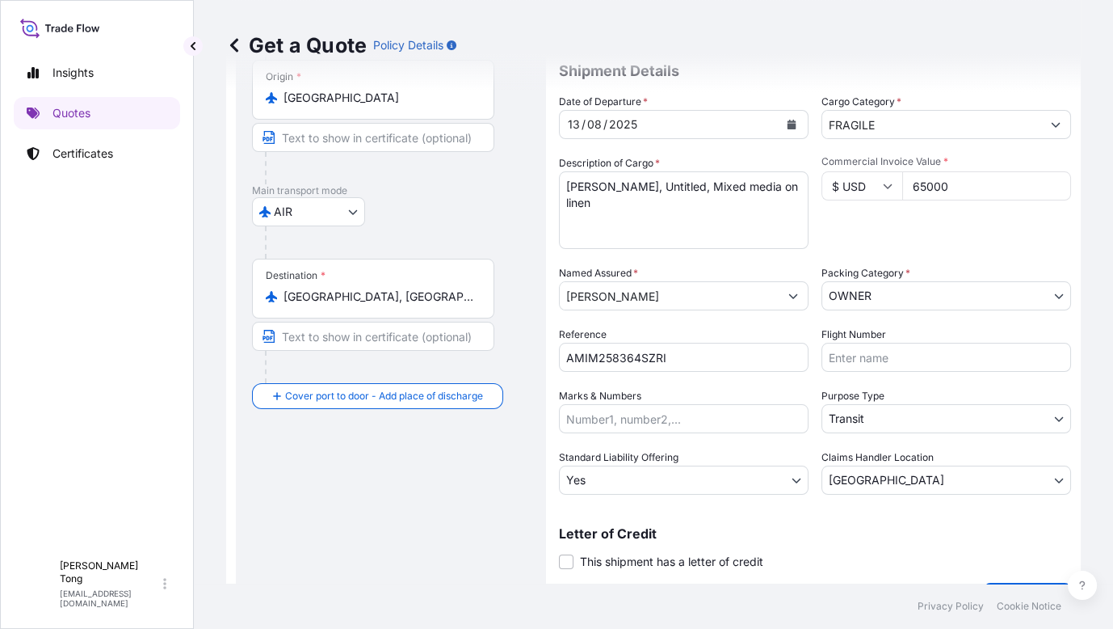
scroll to position [197, 0]
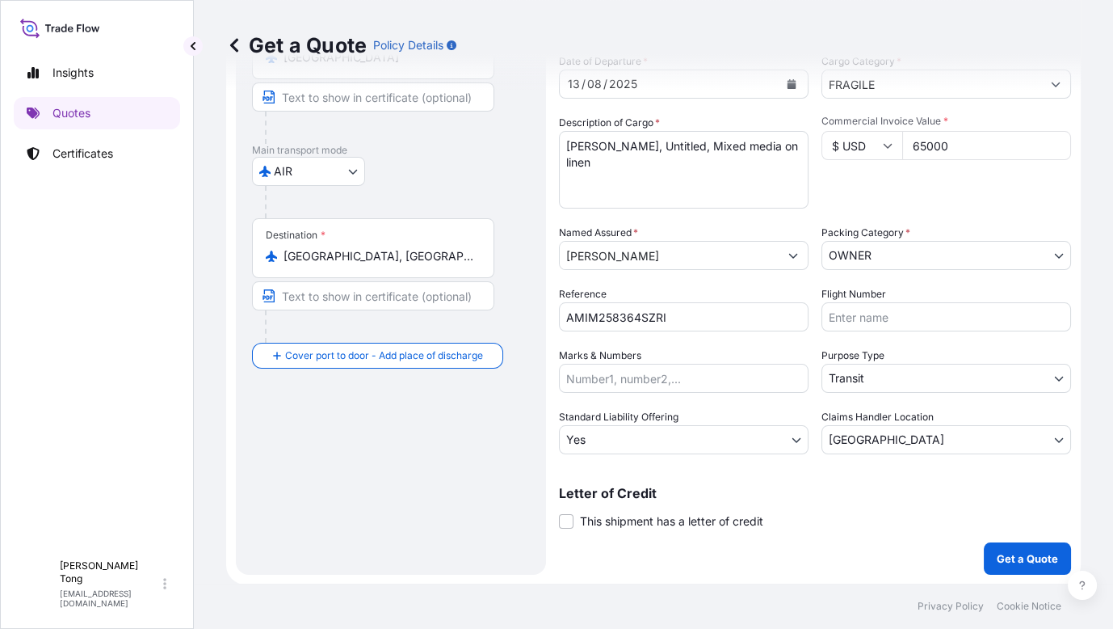
click at [391, 510] on div "Route Details Reset Route Details Cover door to port - Add loading place Place …" at bounding box center [391, 238] width 278 height 639
click at [978, 556] on p "Get a Quote" at bounding box center [1027, 558] width 61 height 16
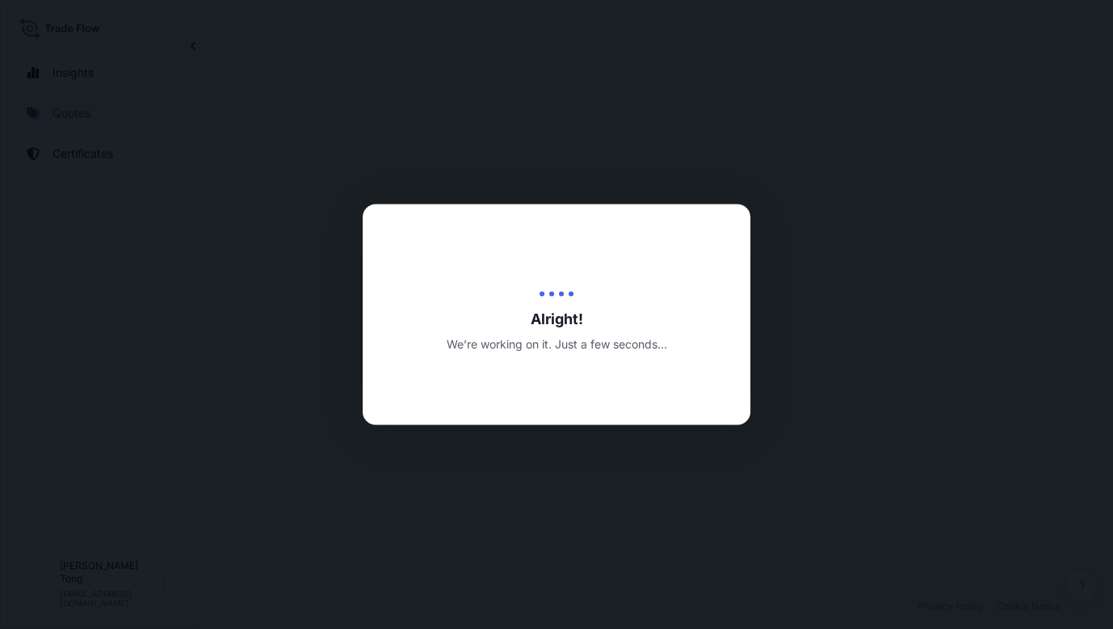
select select "AIR"
select select "27"
select select "Transit"
select select "Yes"
select select "[GEOGRAPHIC_DATA]"
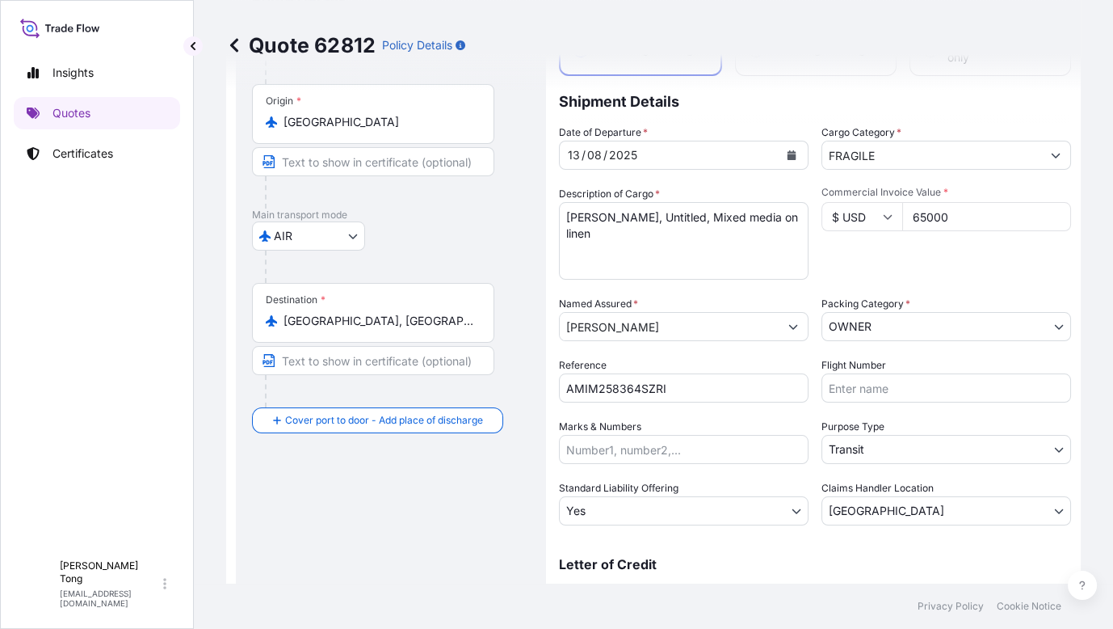
scroll to position [25, 0]
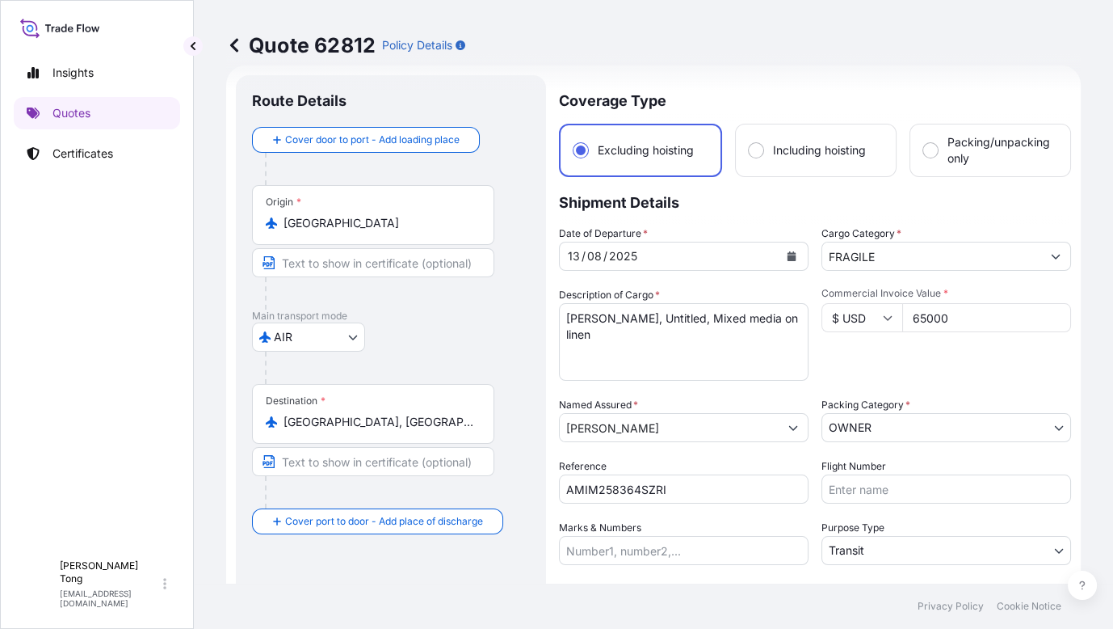
click at [854, 362] on div "Commercial Invoice Value * $ USD 65000" at bounding box center [947, 334] width 250 height 94
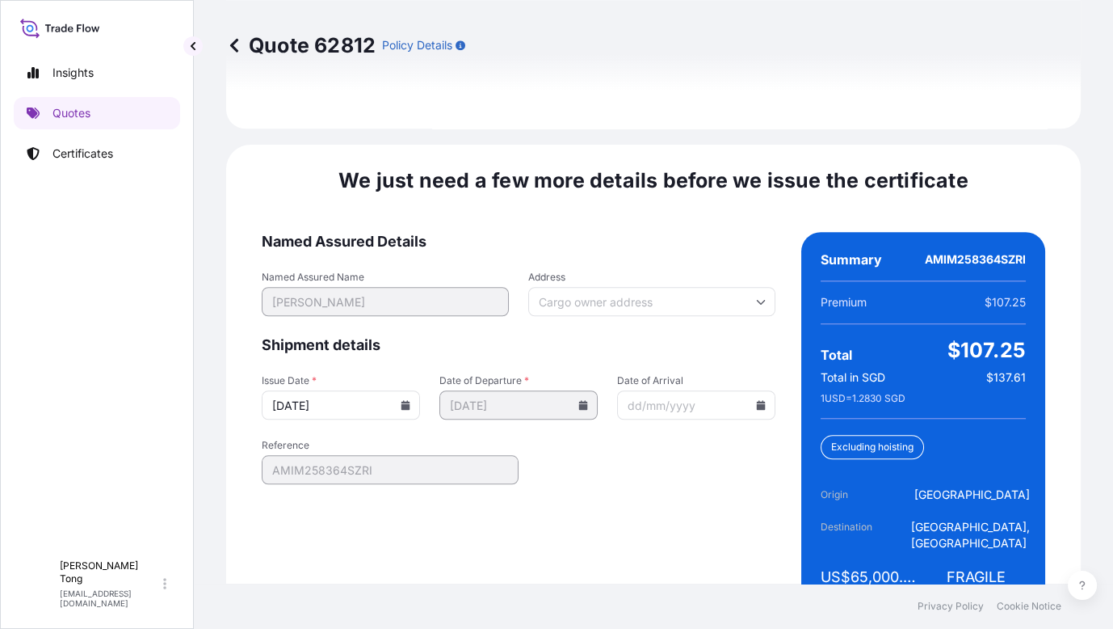
scroll to position [2332, 0]
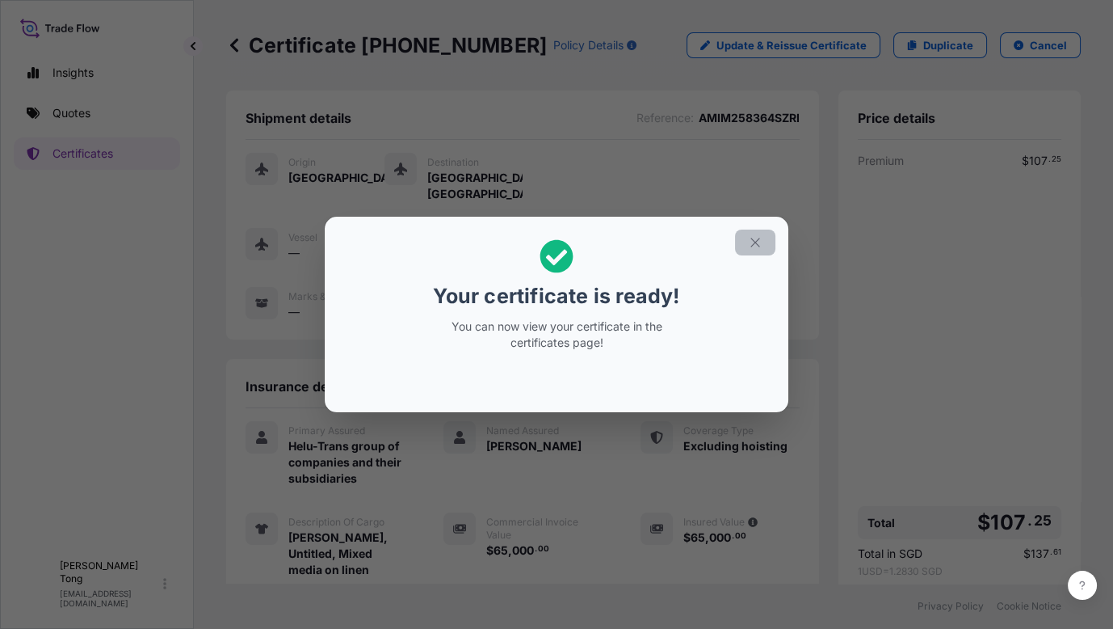
click at [757, 247] on icon "button" at bounding box center [755, 242] width 15 height 15
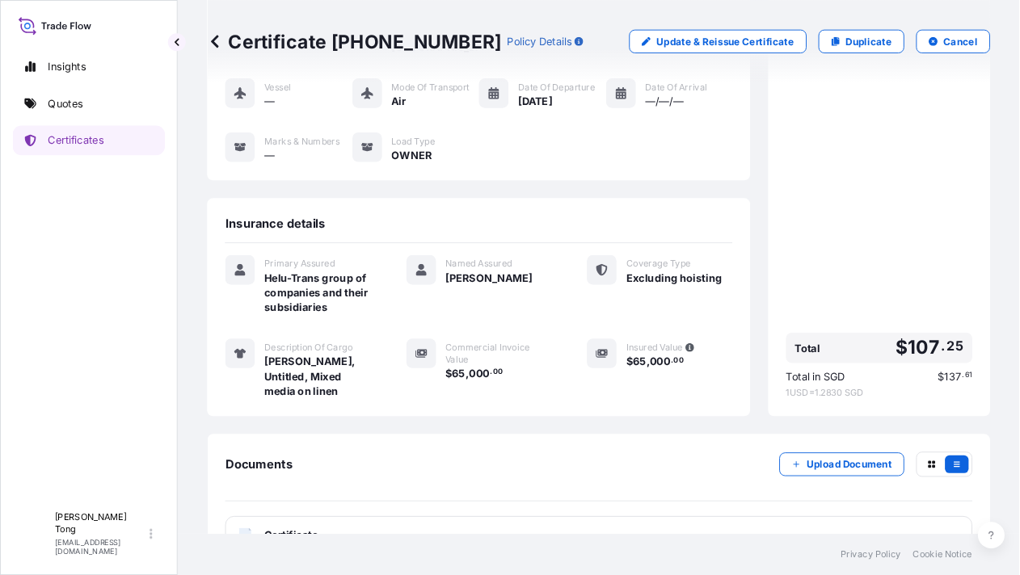
scroll to position [167, 0]
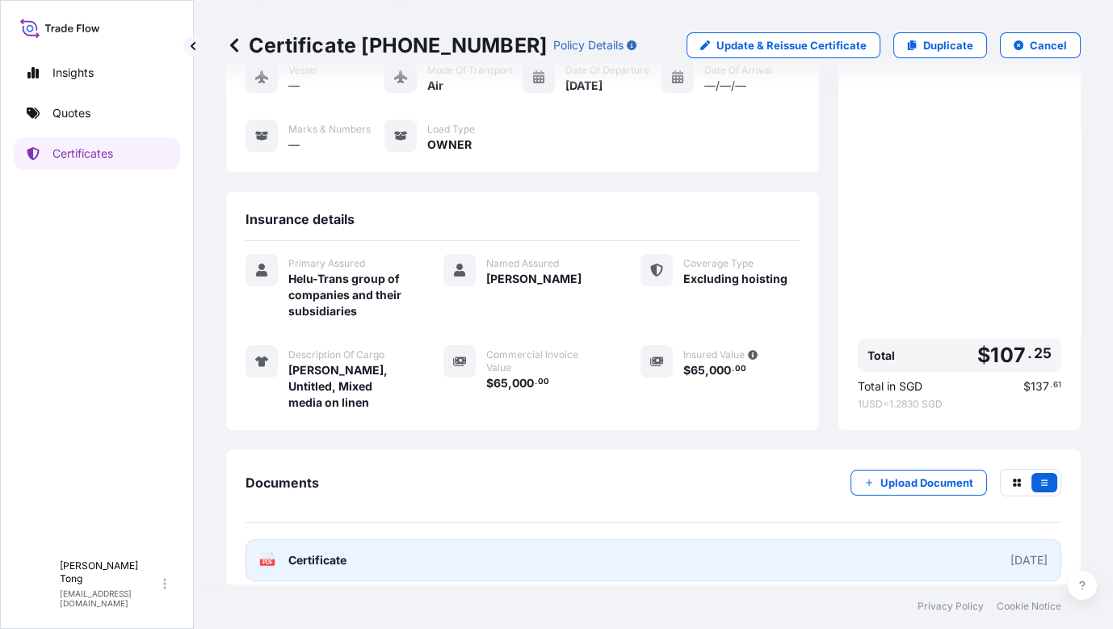
click at [715, 541] on link "PDF Certificate [DATE]" at bounding box center [654, 560] width 816 height 42
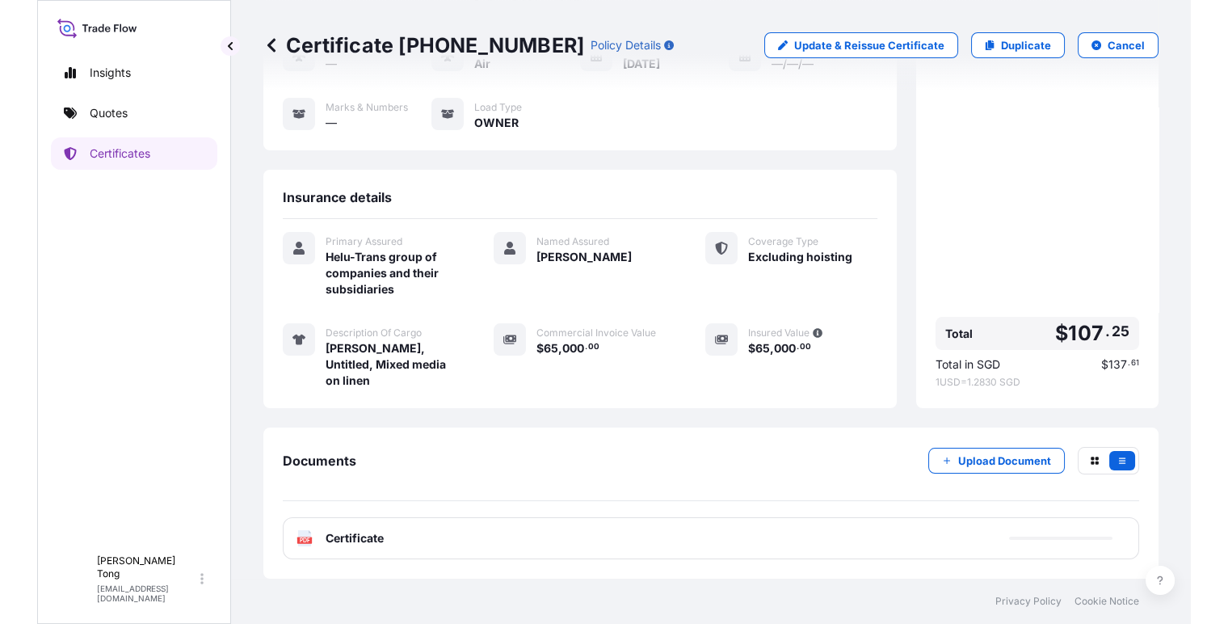
scroll to position [156, 0]
